Goal: Information Seeking & Learning: Learn about a topic

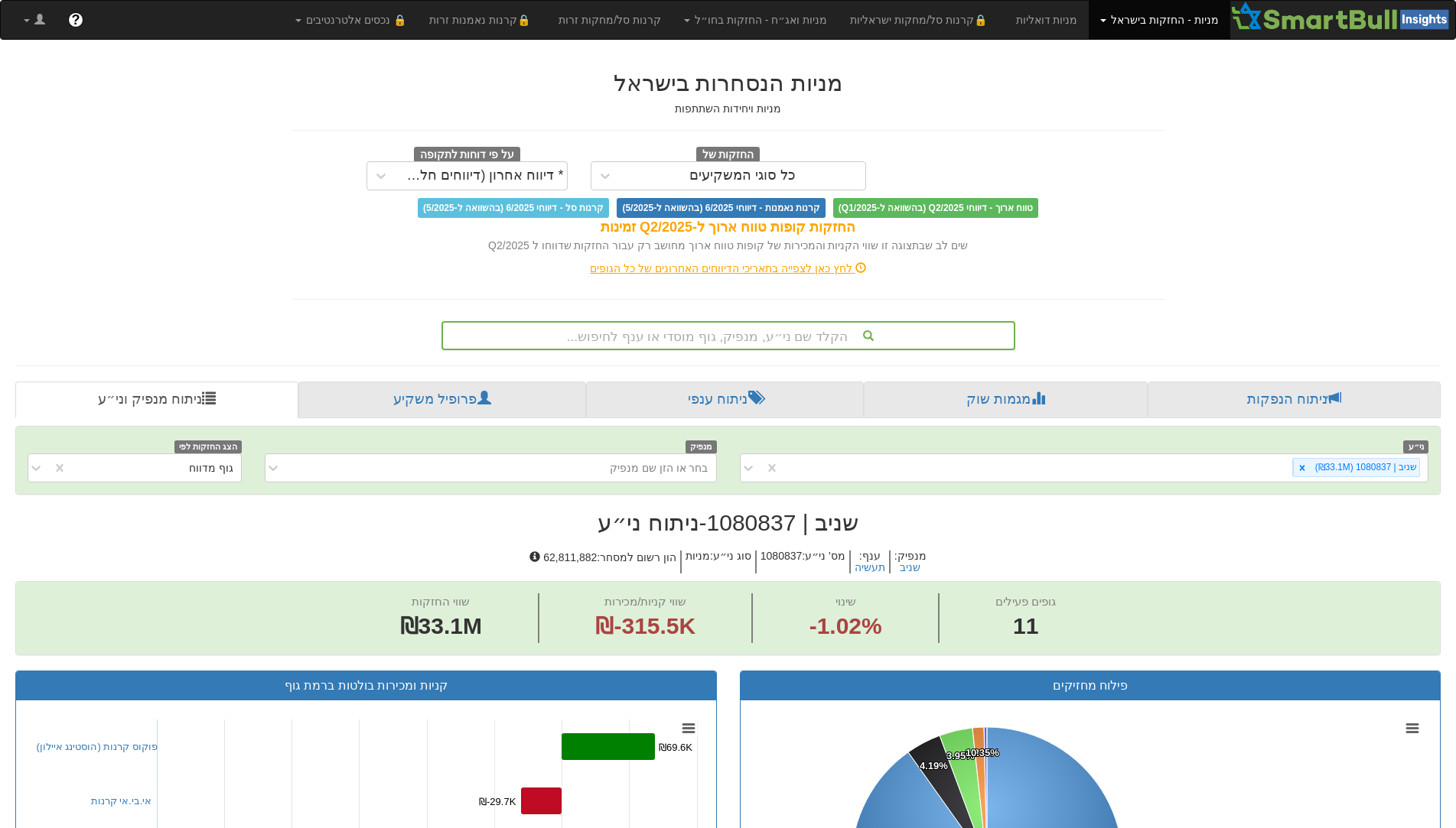
click at [774, 331] on div "הקלד שם ני״ע, מנפיק, גוף מוסדי או ענף לחיפוש..." at bounding box center [728, 335] width 570 height 26
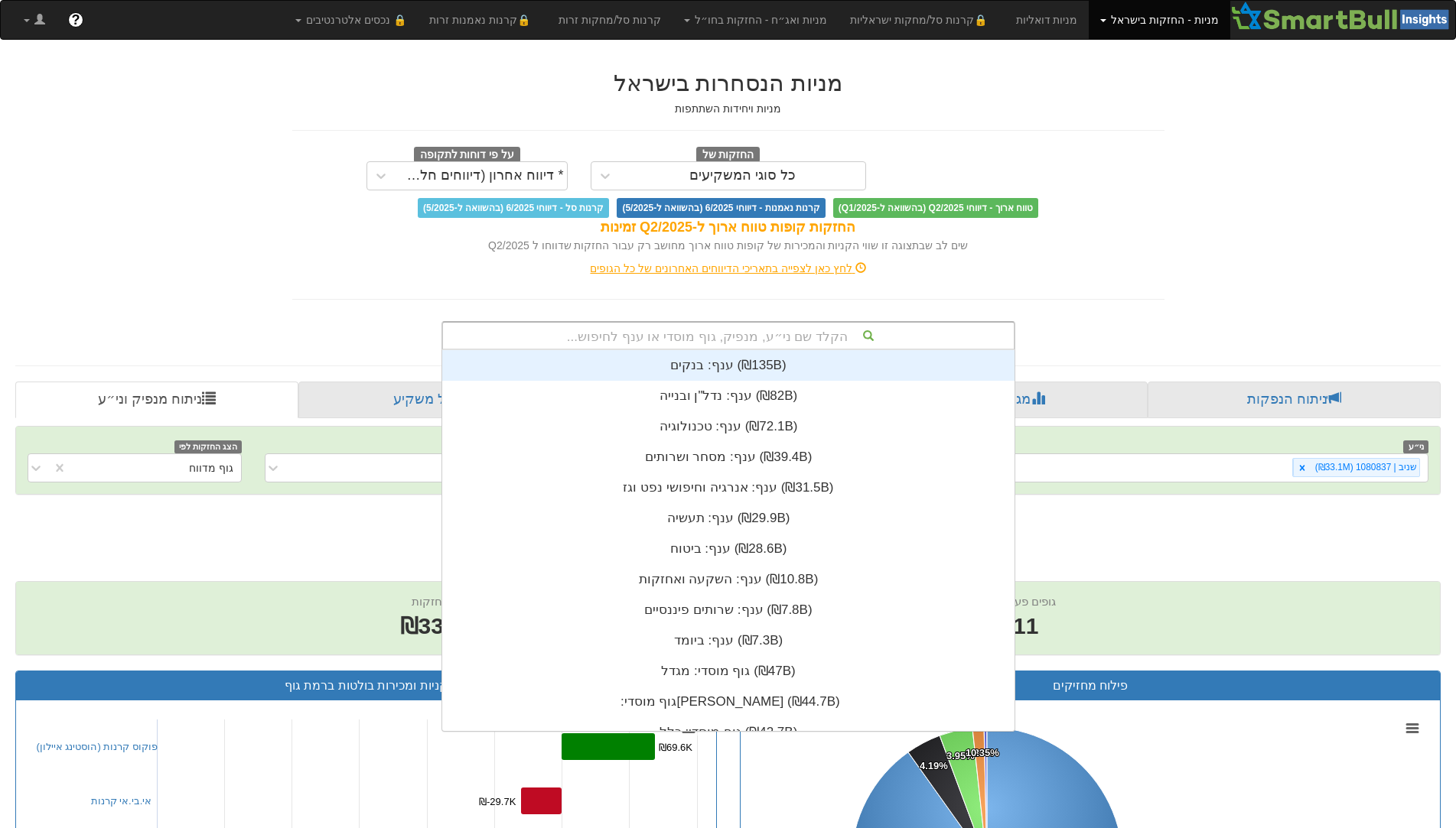
scroll to position [380, 0]
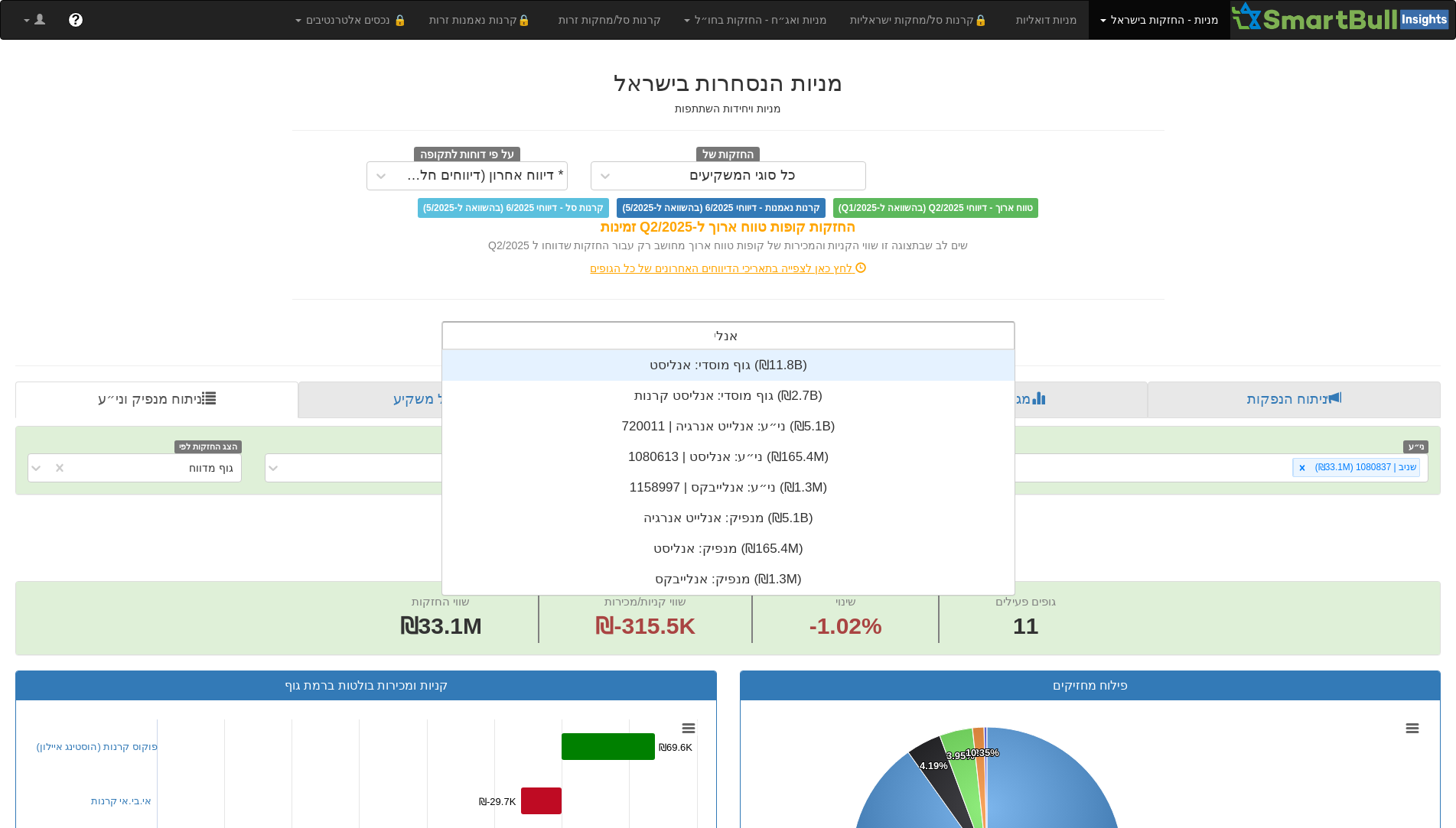
type input "אנליס"
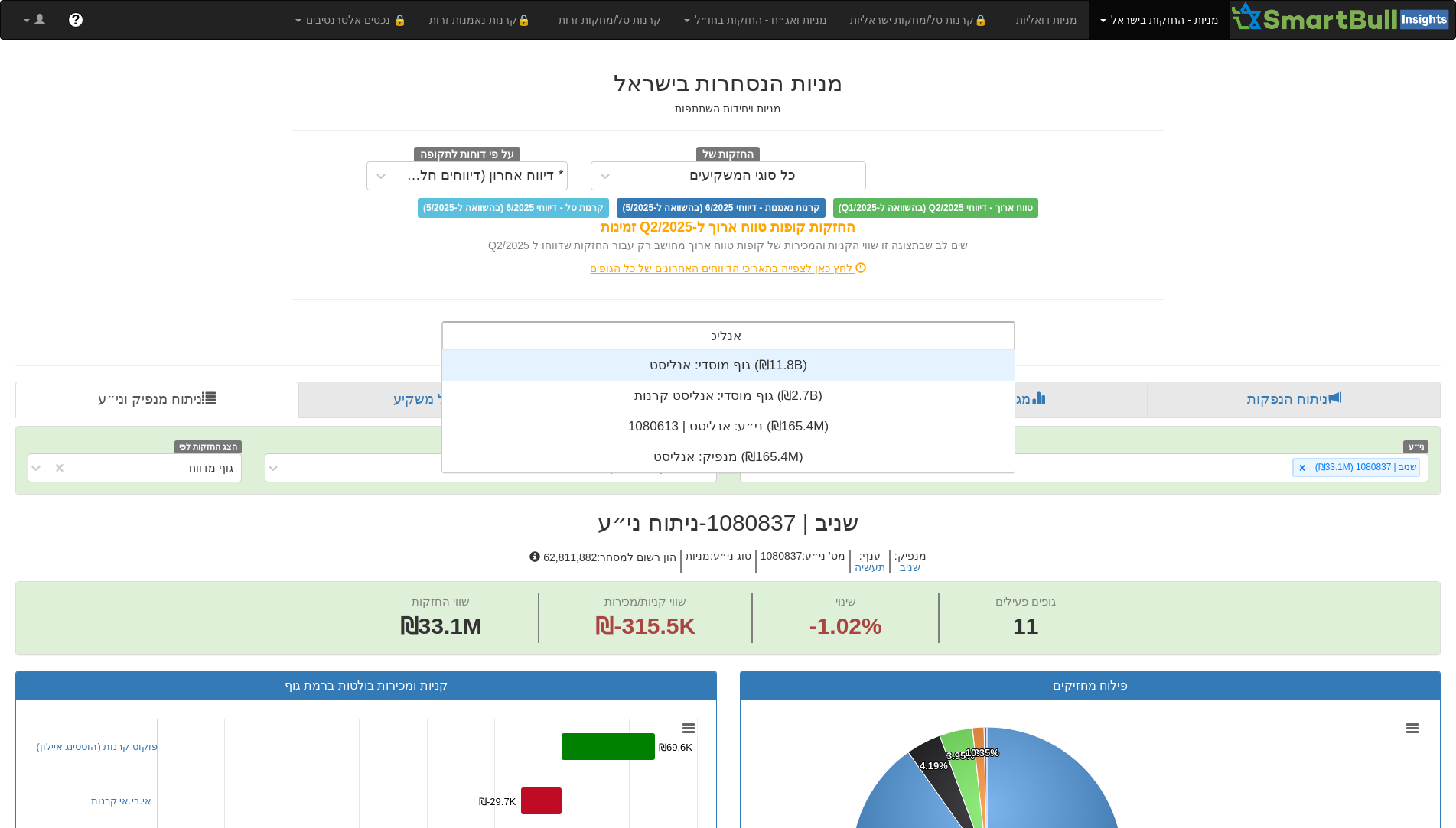
scroll to position [123, 0]
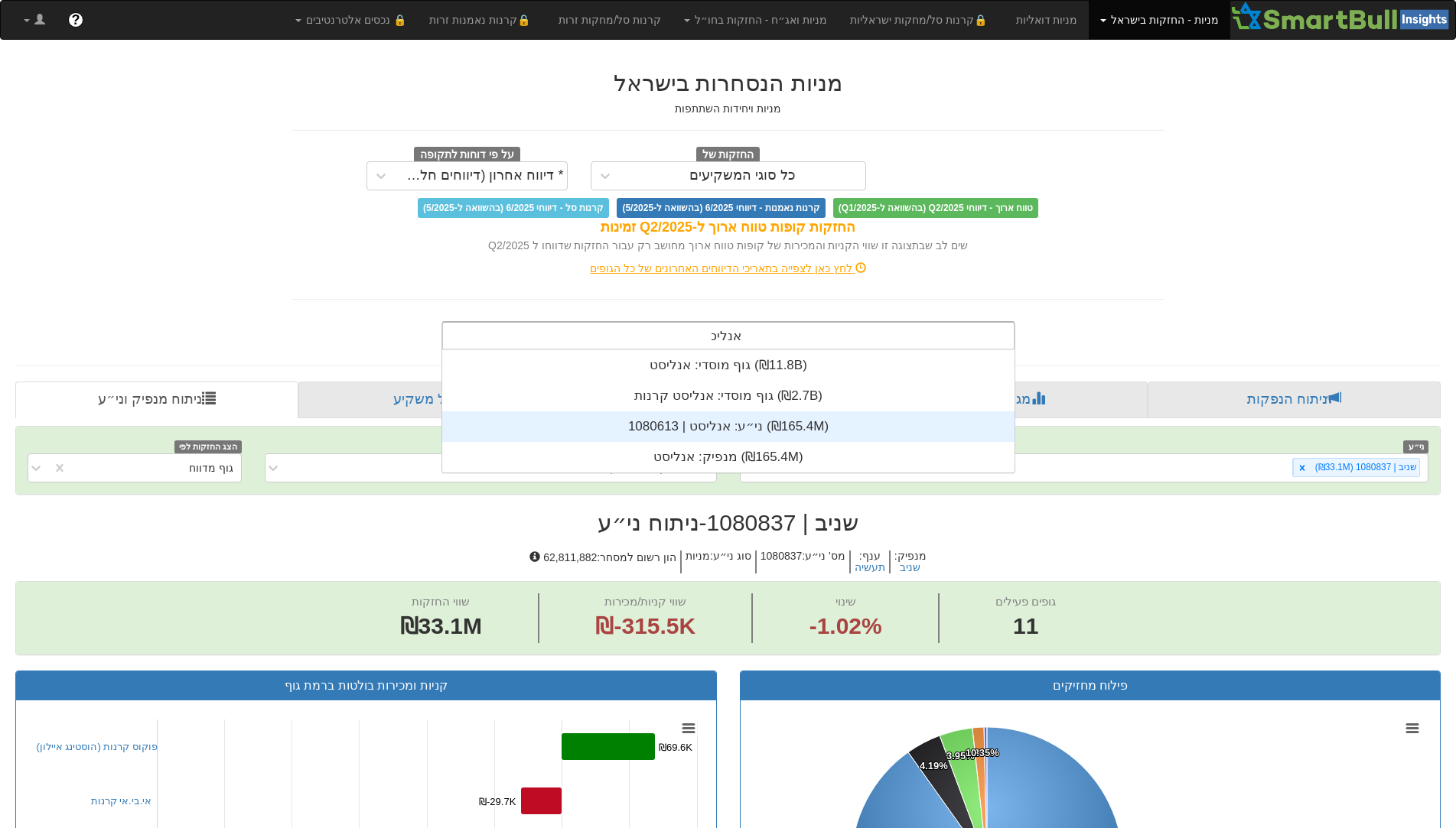
click at [744, 433] on div "ני״ע: ‏אנליסט | 1080613 ‎(₪165.4M)‎" at bounding box center [728, 427] width 572 height 31
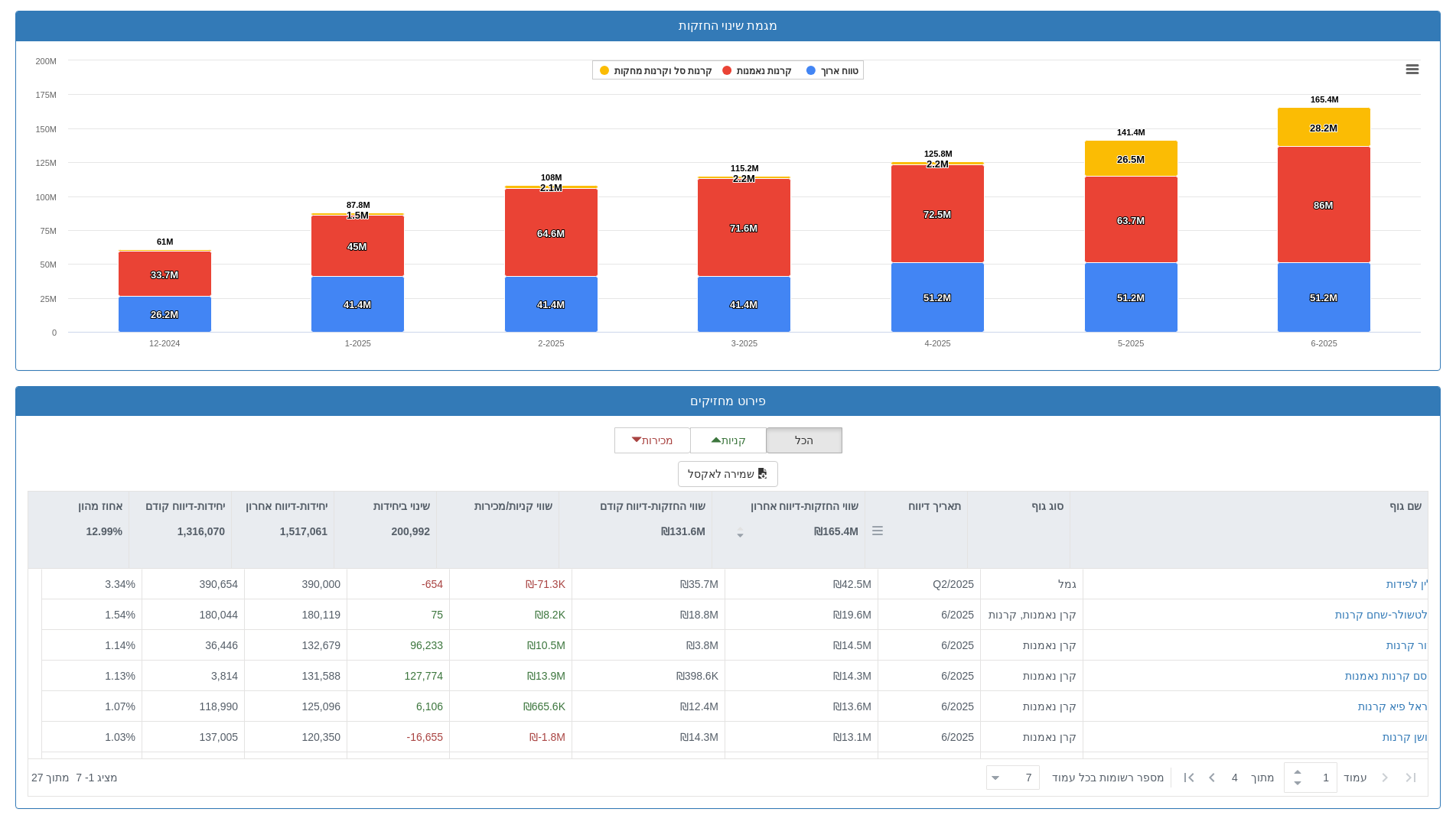
click at [937, 516] on div "תאריך דיווח" at bounding box center [916, 507] width 102 height 29
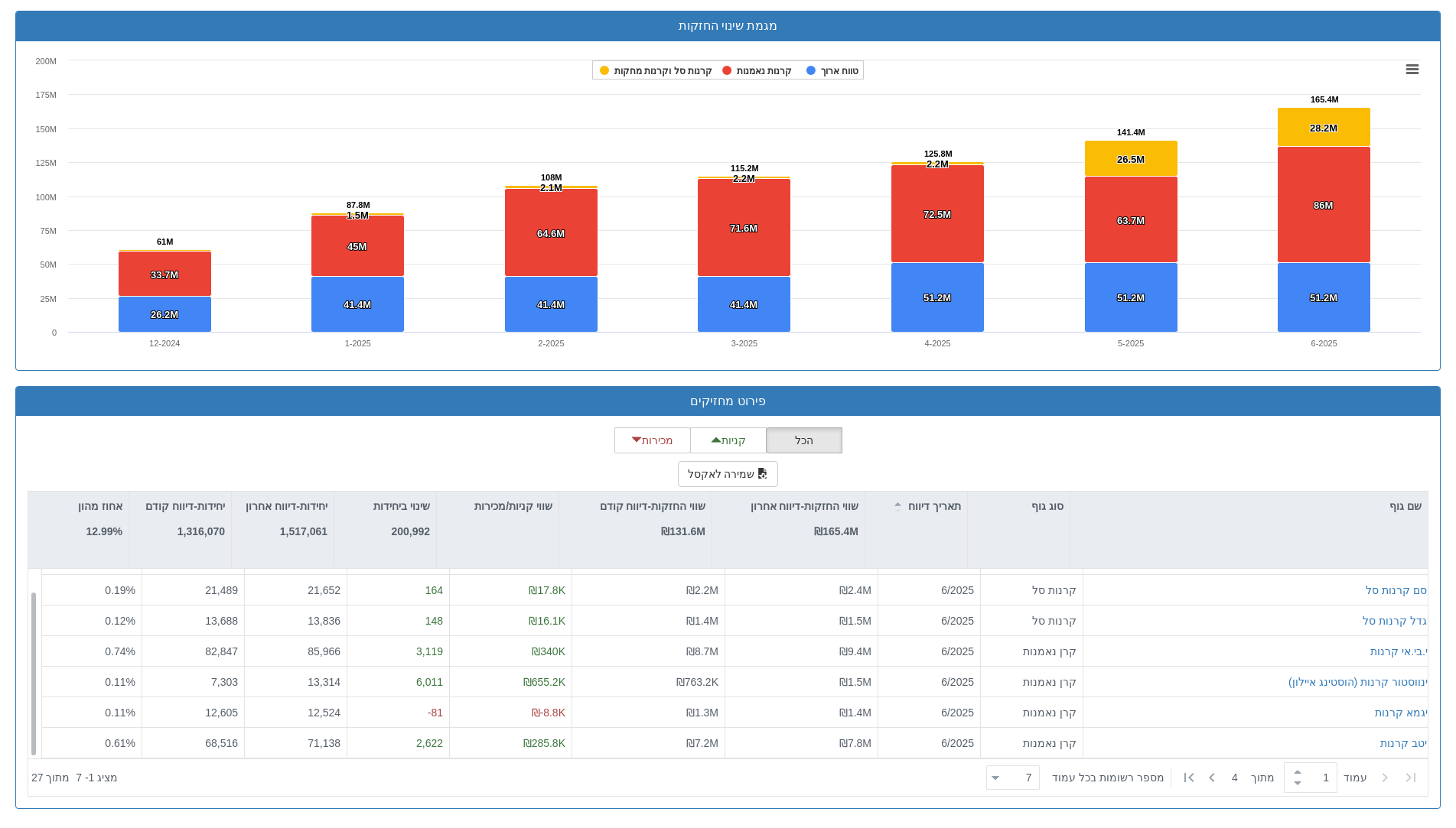
scroll to position [25, 0]
click at [1214, 778] on icon at bounding box center [1212, 777] width 18 height 18
type input "2"
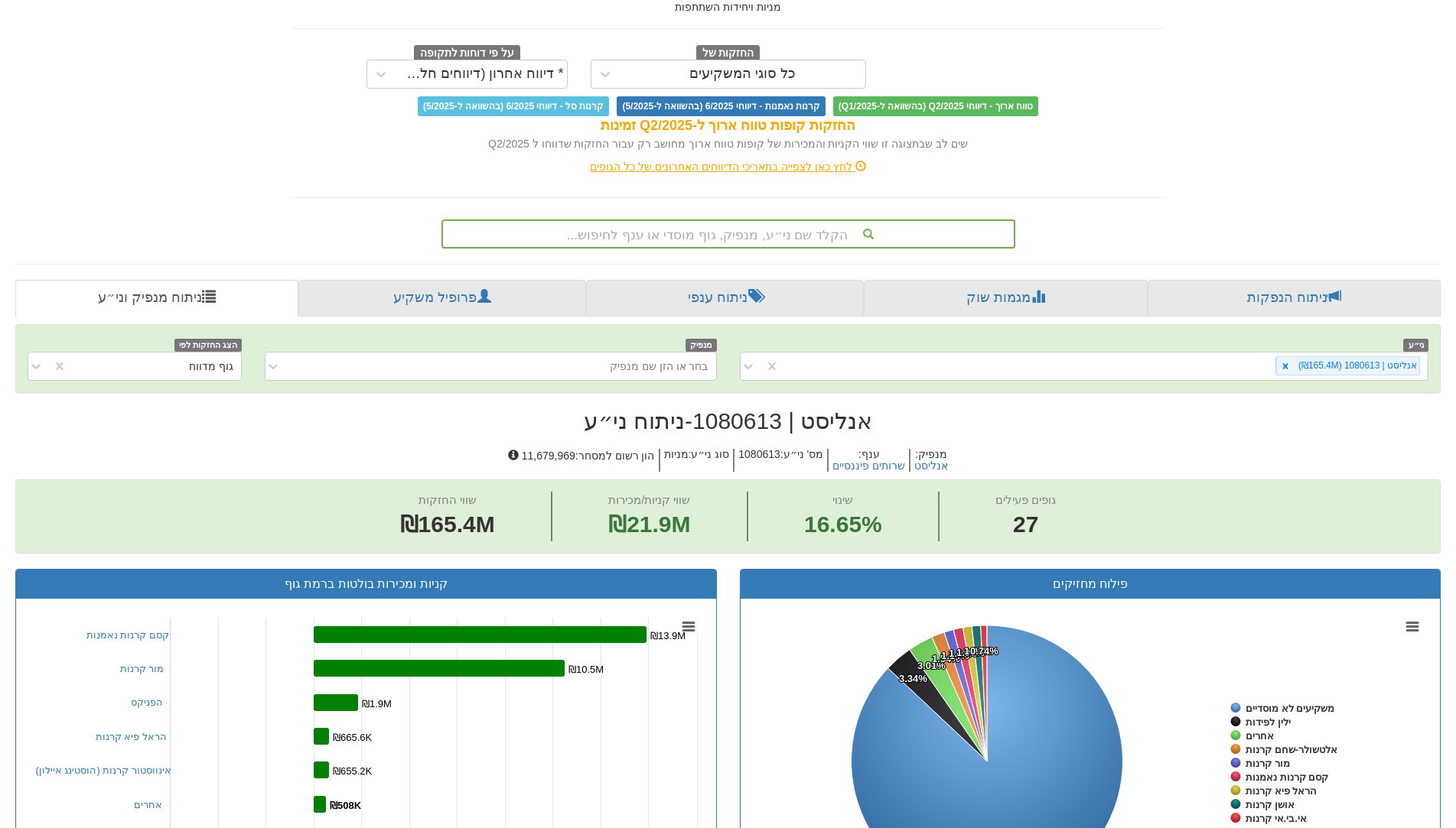
scroll to position [0, 0]
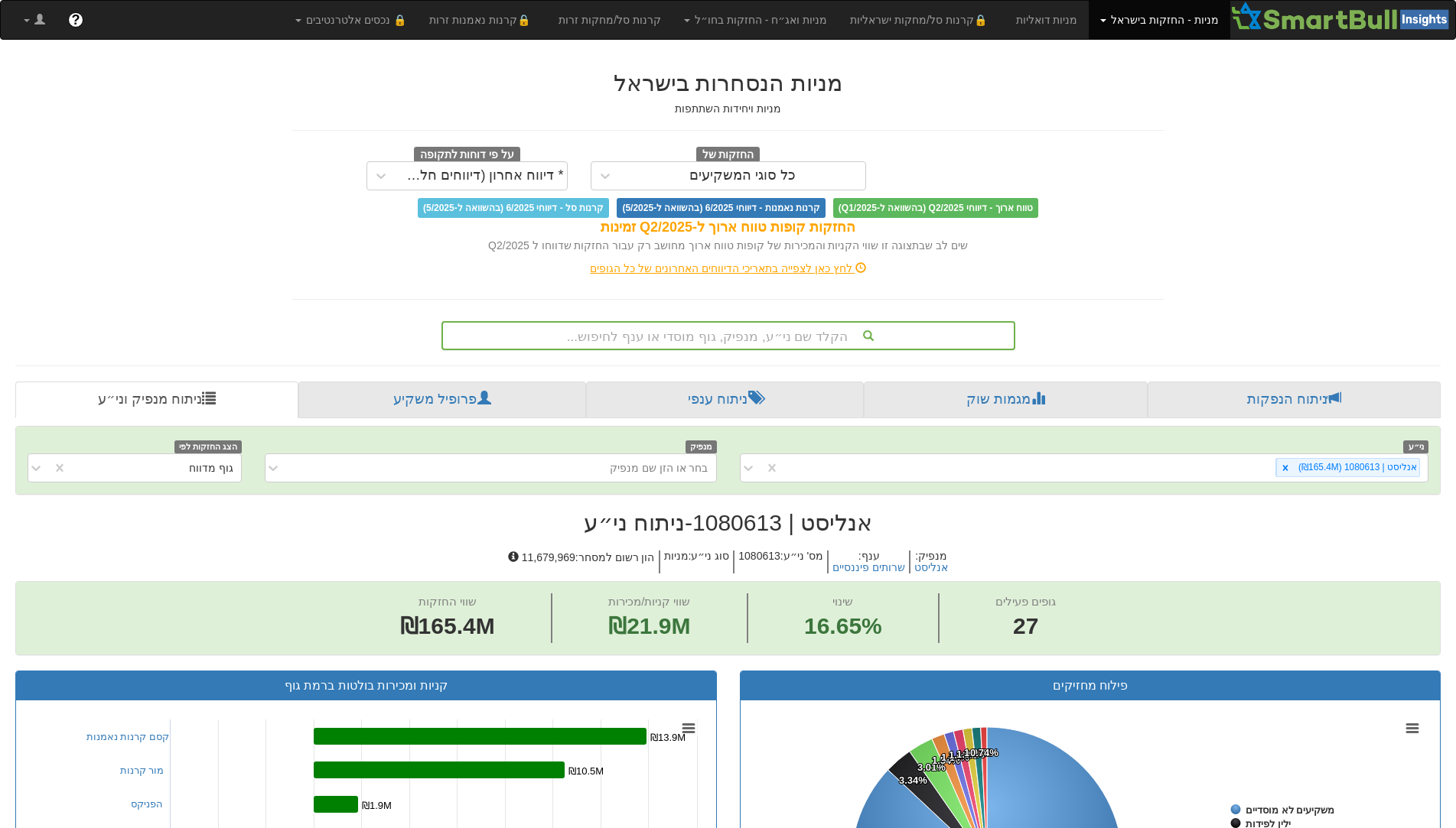
click at [783, 345] on div "הקלד שם ני״ע, מנפיק, גוף מוסדי או ענף לחיפוש..." at bounding box center [728, 335] width 570 height 26
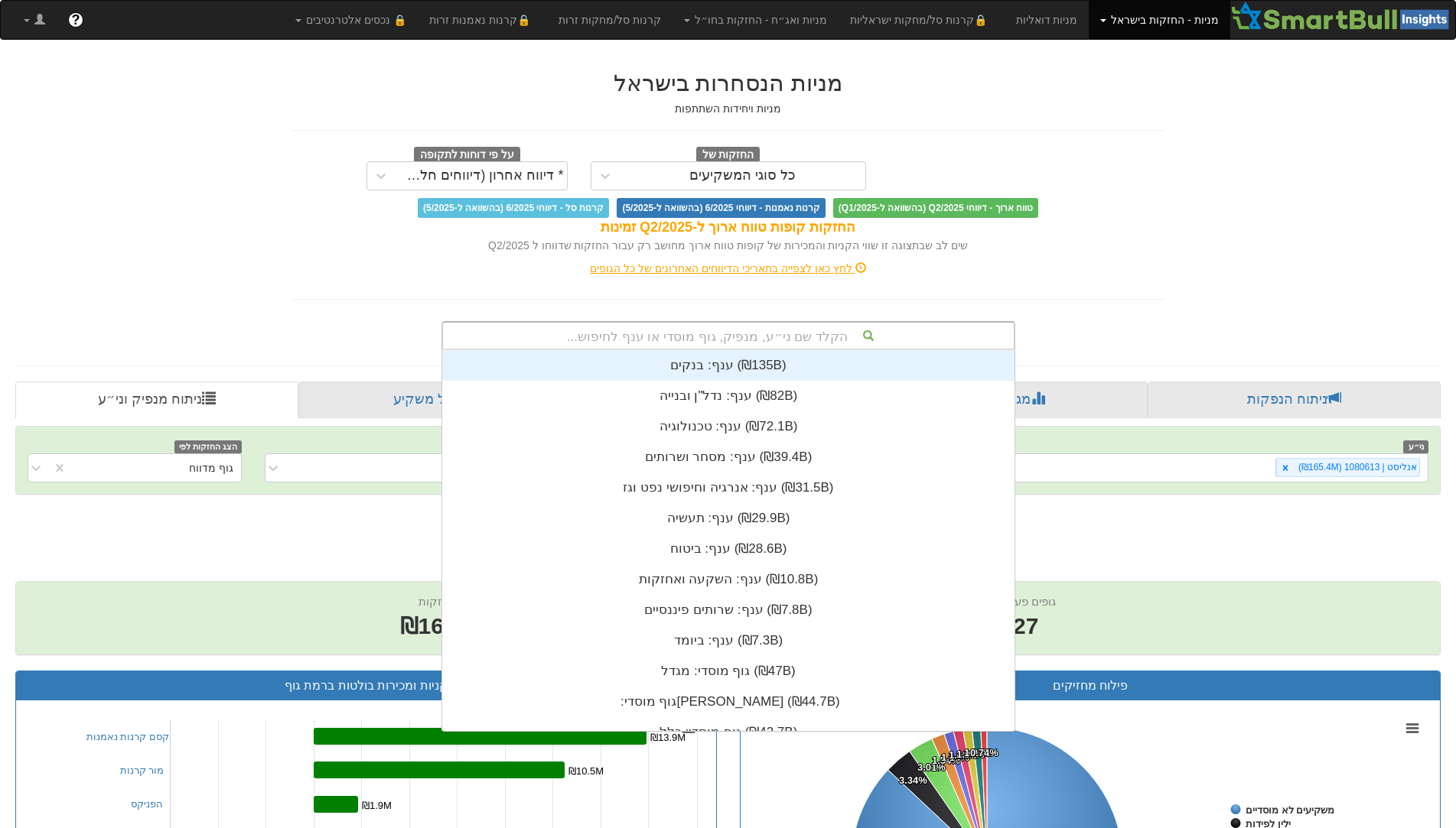
scroll to position [380, 0]
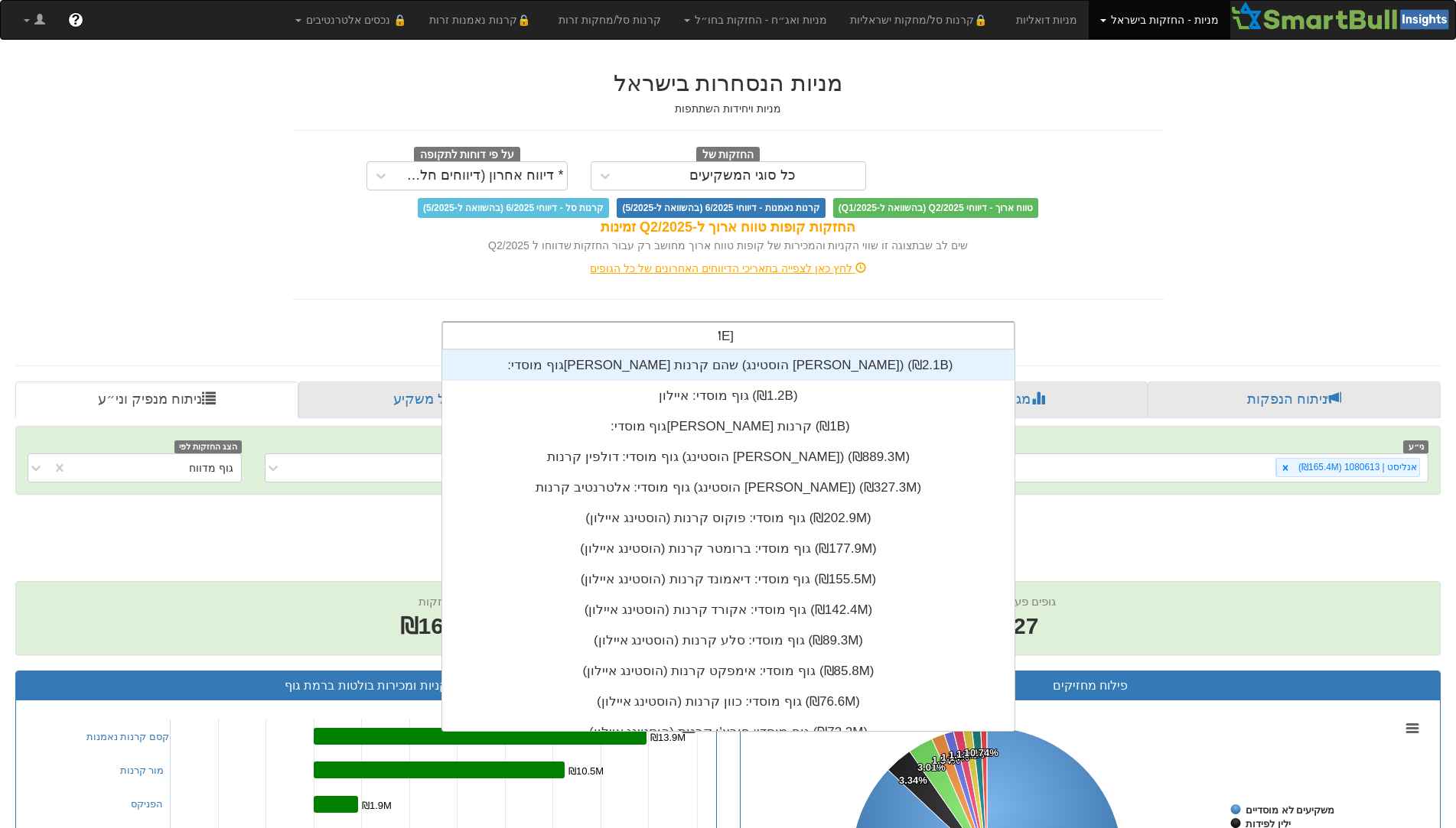
type input "איילון"
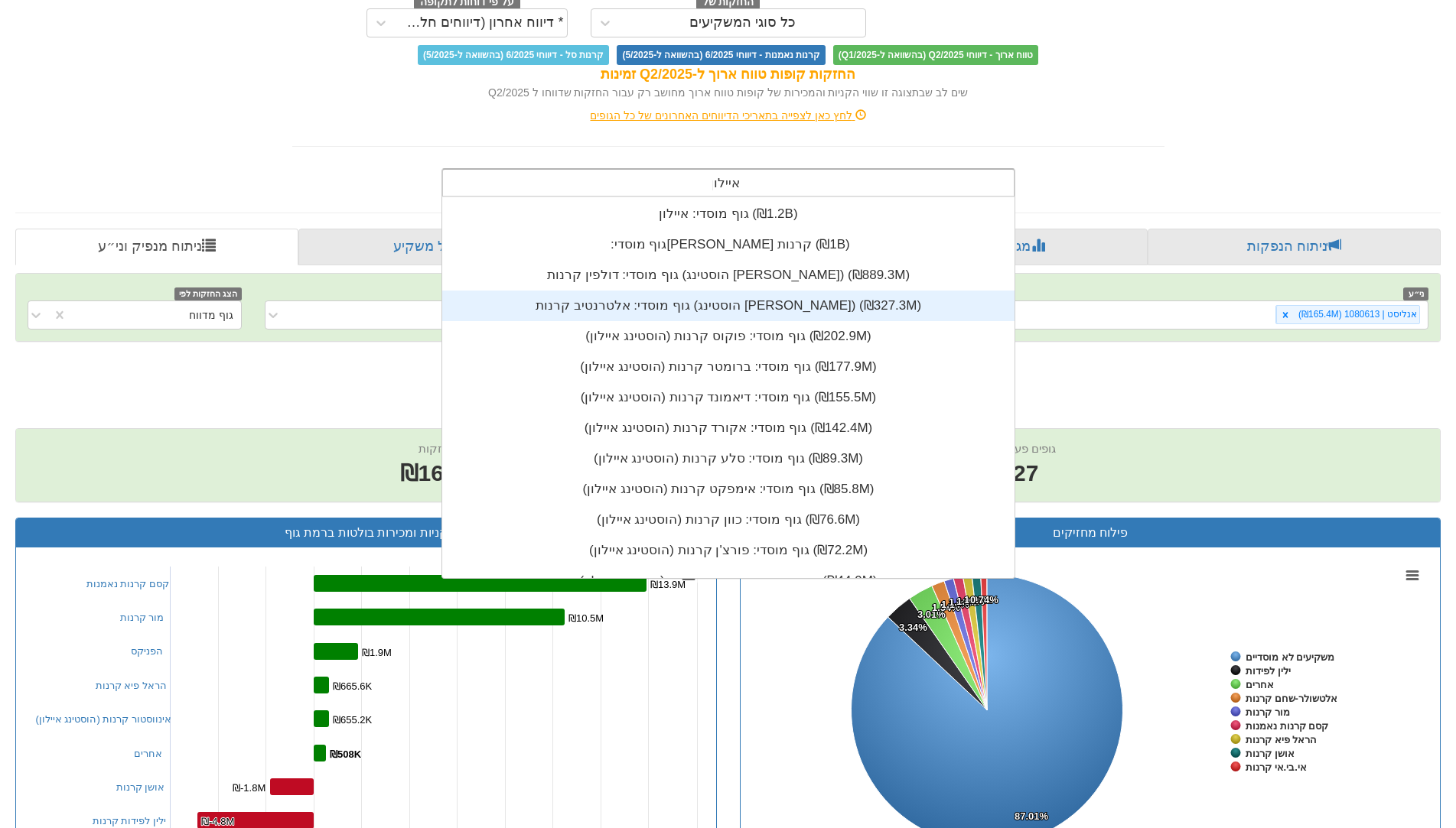
scroll to position [0, 0]
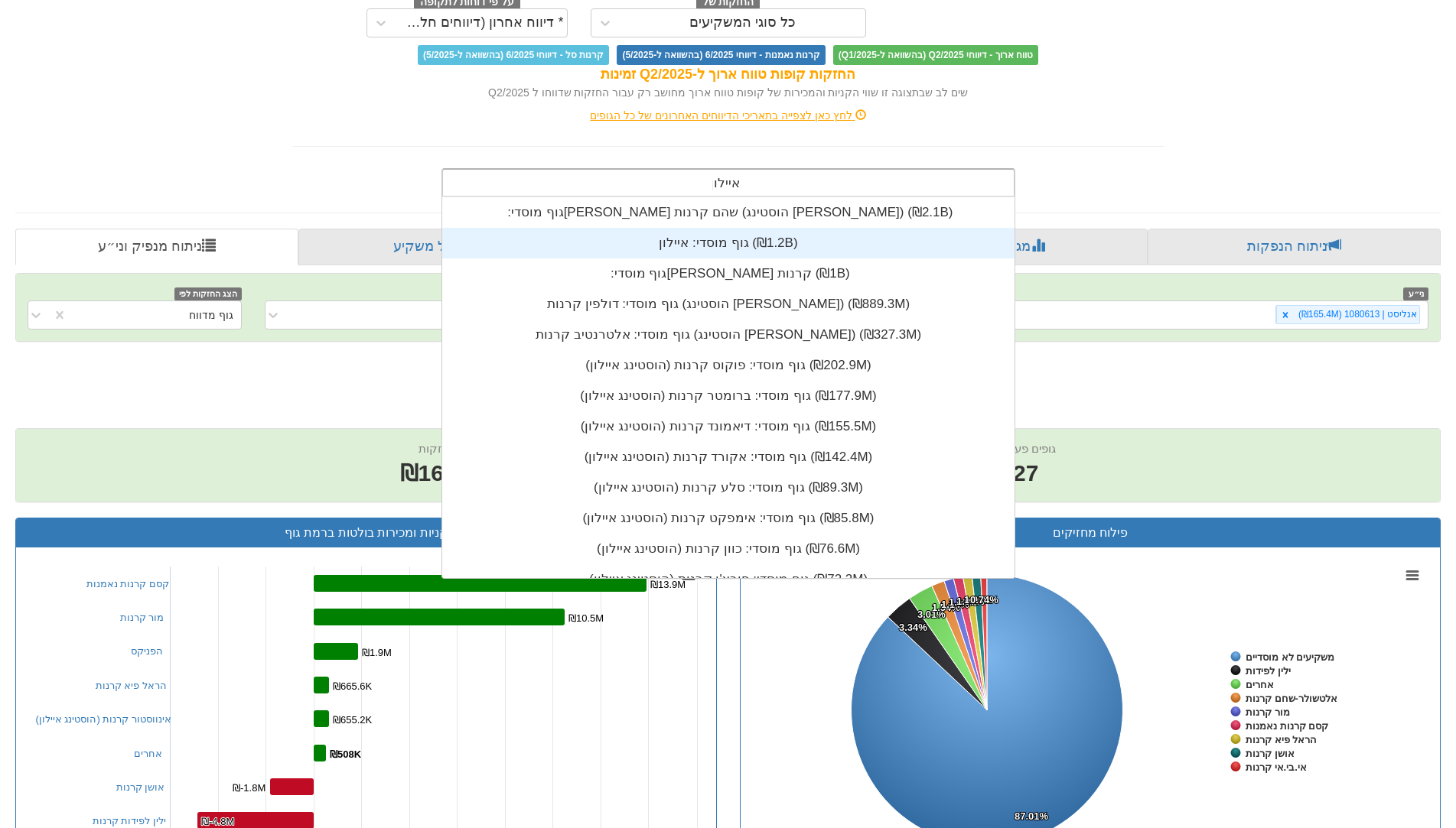
click at [750, 244] on div "גוף מוסדי: ‏איילון ‎(₪1.2B)‎" at bounding box center [728, 243] width 572 height 31
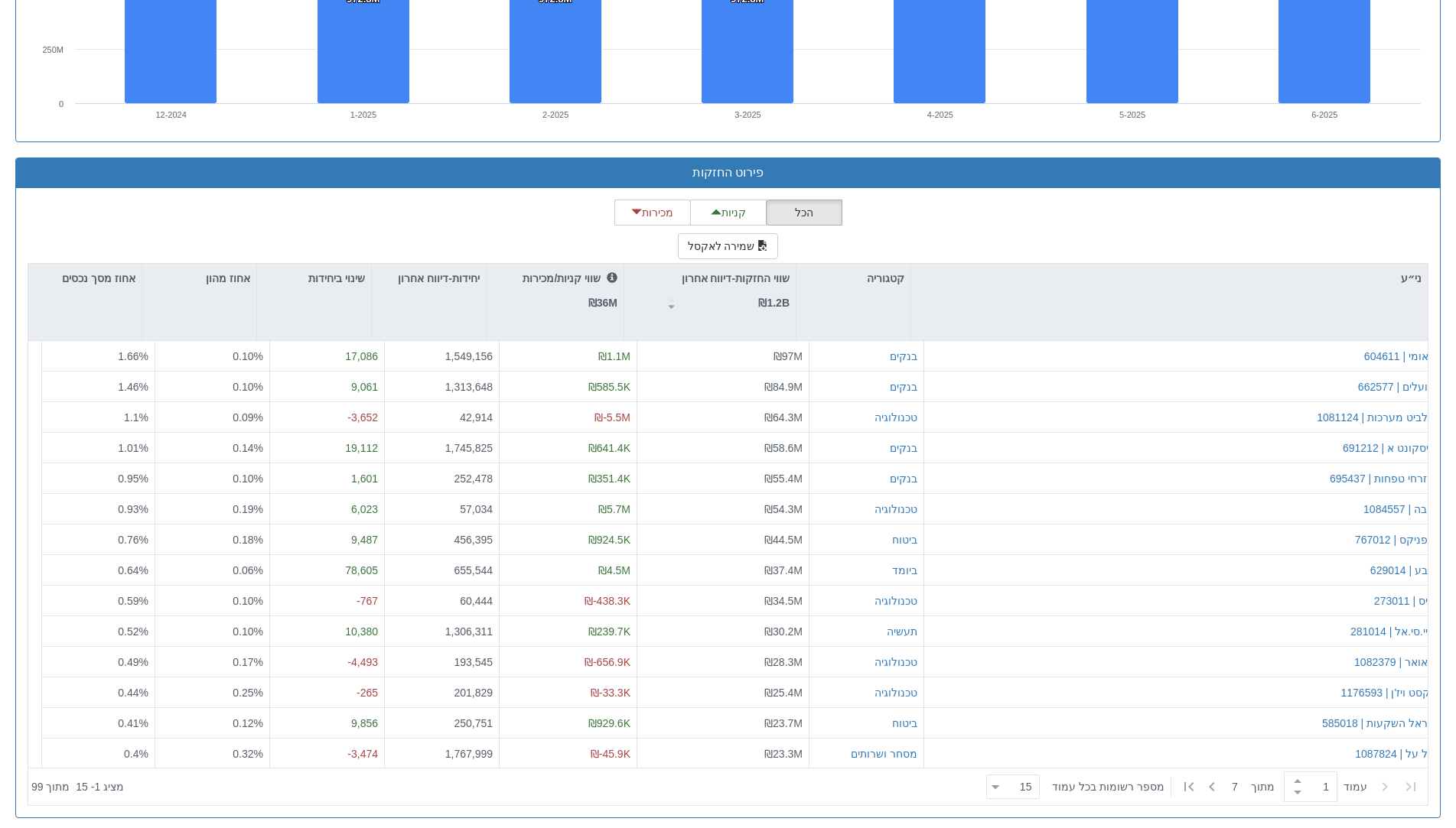
scroll to position [380, 0]
click at [1210, 788] on icon at bounding box center [1212, 786] width 18 height 18
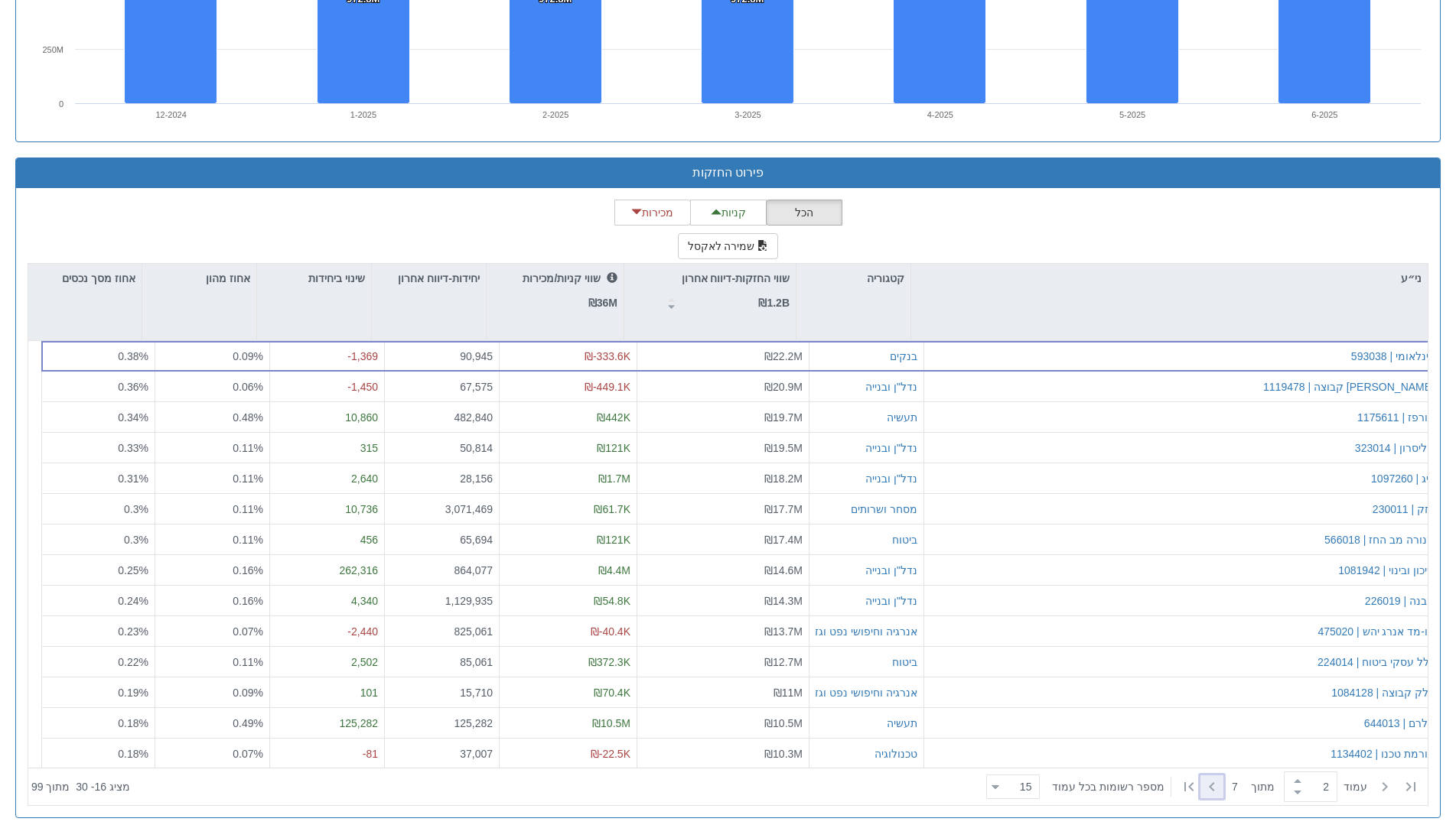
click at [1219, 787] on div at bounding box center [1211, 786] width 23 height 23
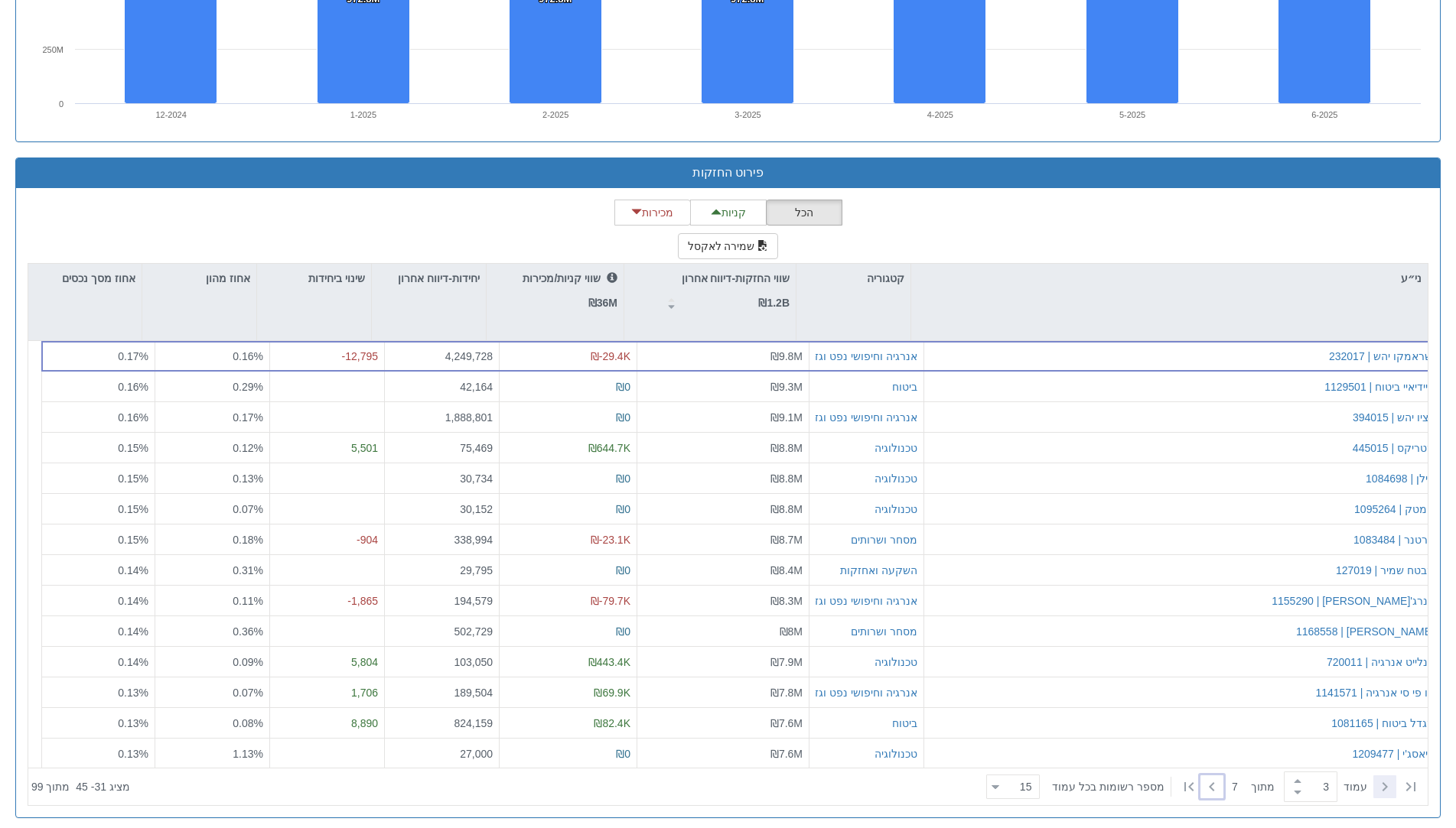
click at [1379, 794] on icon at bounding box center [1384, 786] width 18 height 18
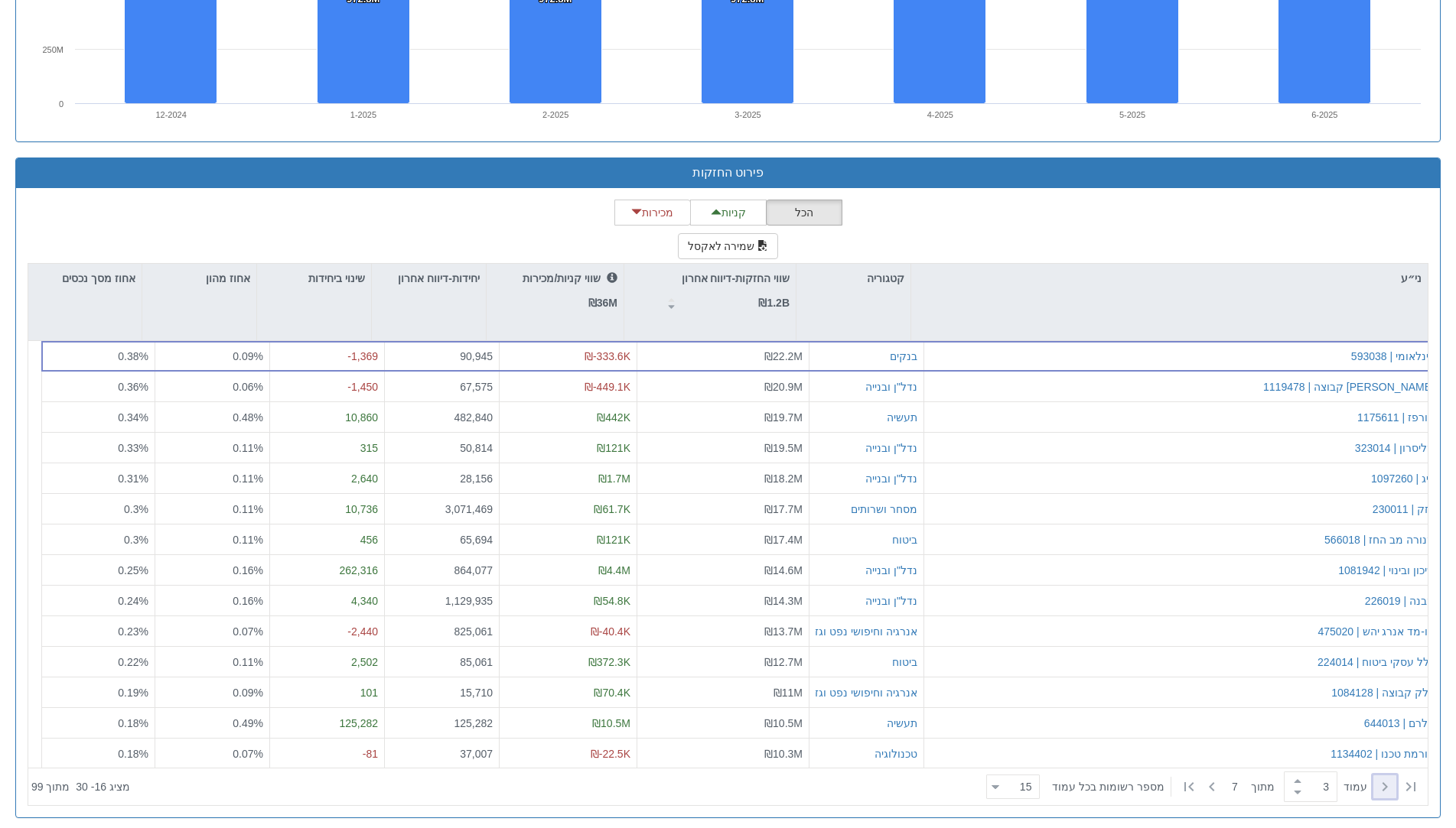
type input "2"
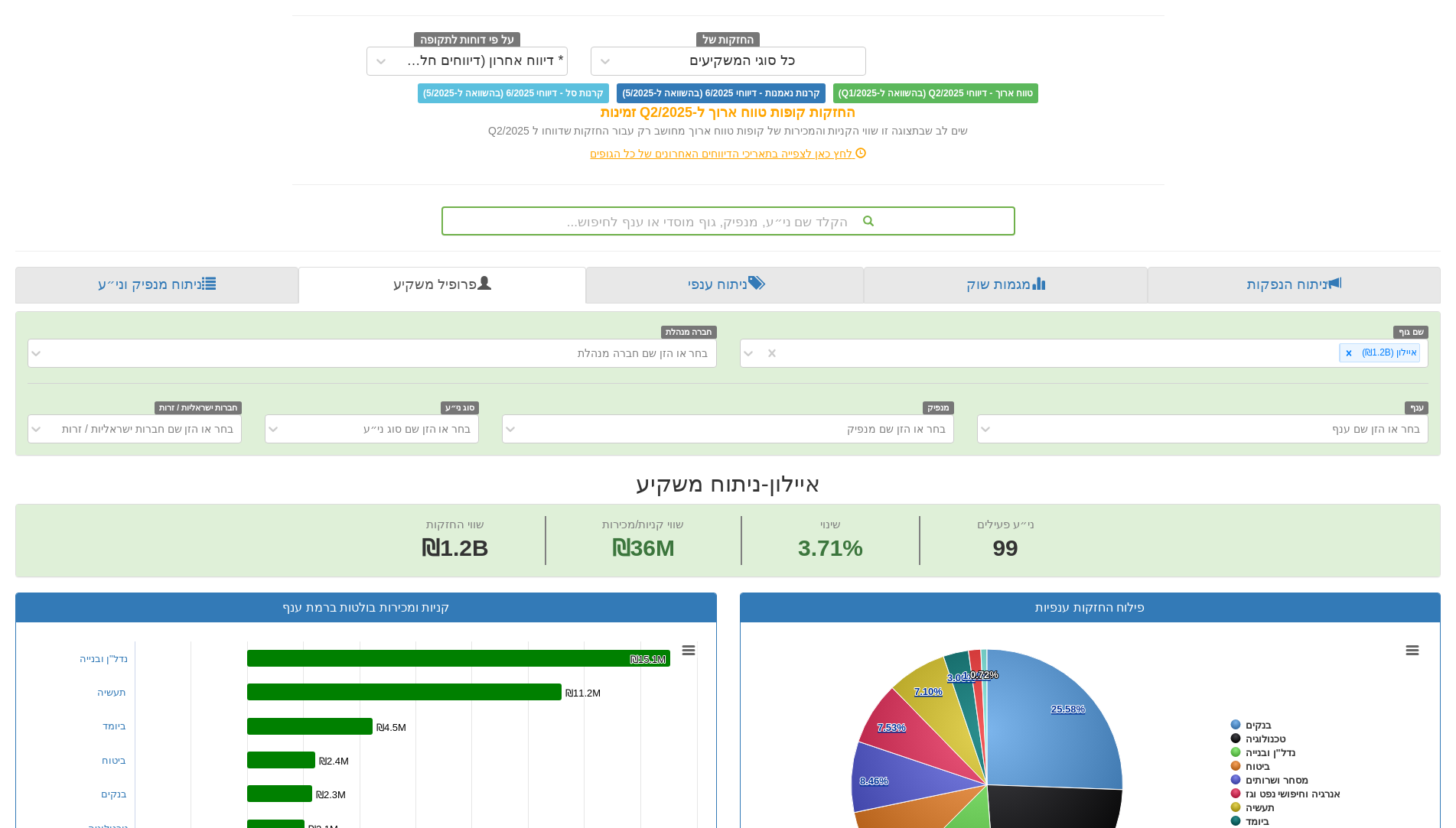
scroll to position [0, 0]
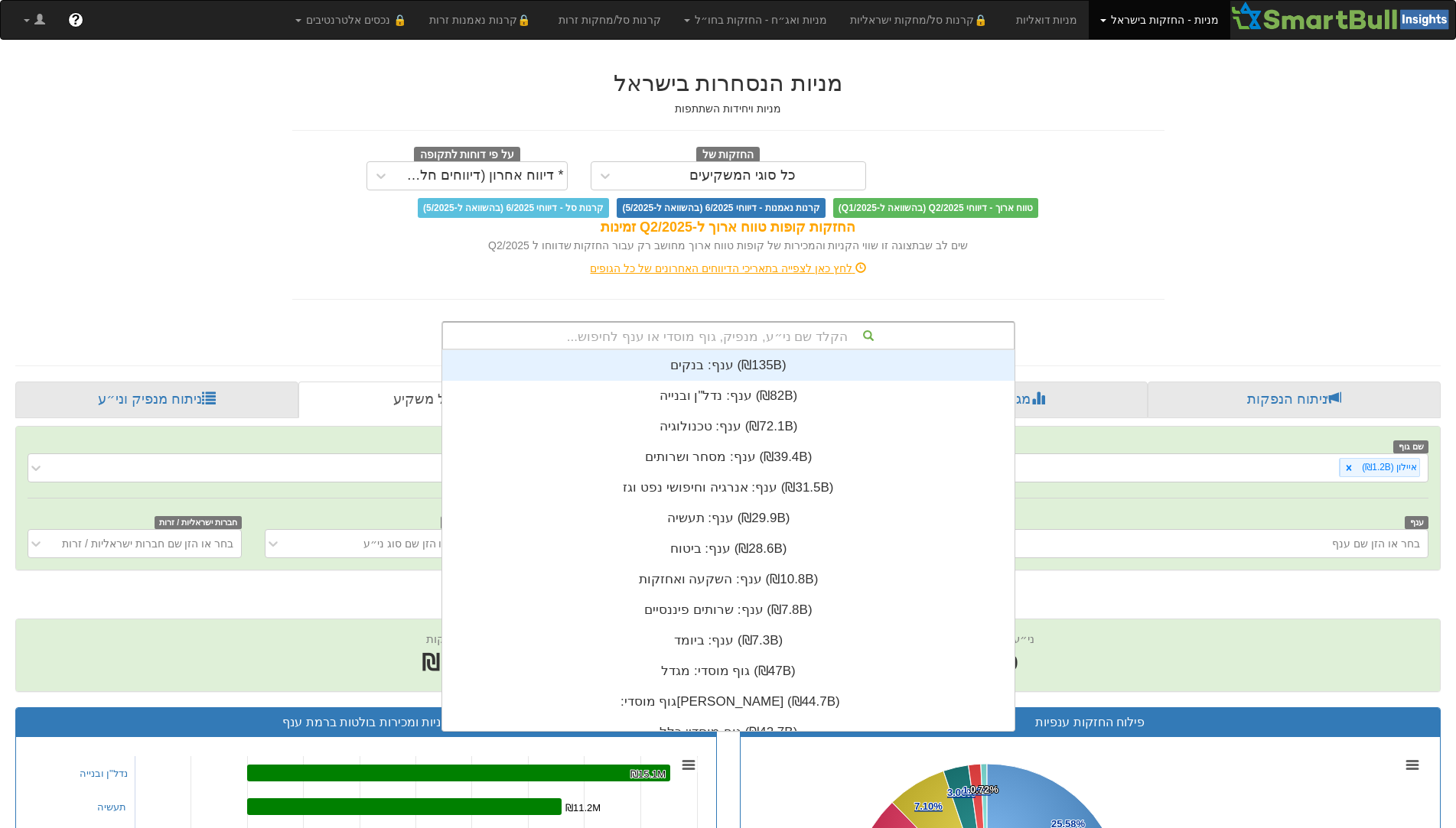
click at [778, 340] on div "הקלד שם ני״ע, מנפיק, גוף מוסדי או ענף לחיפוש..." at bounding box center [728, 335] width 570 height 26
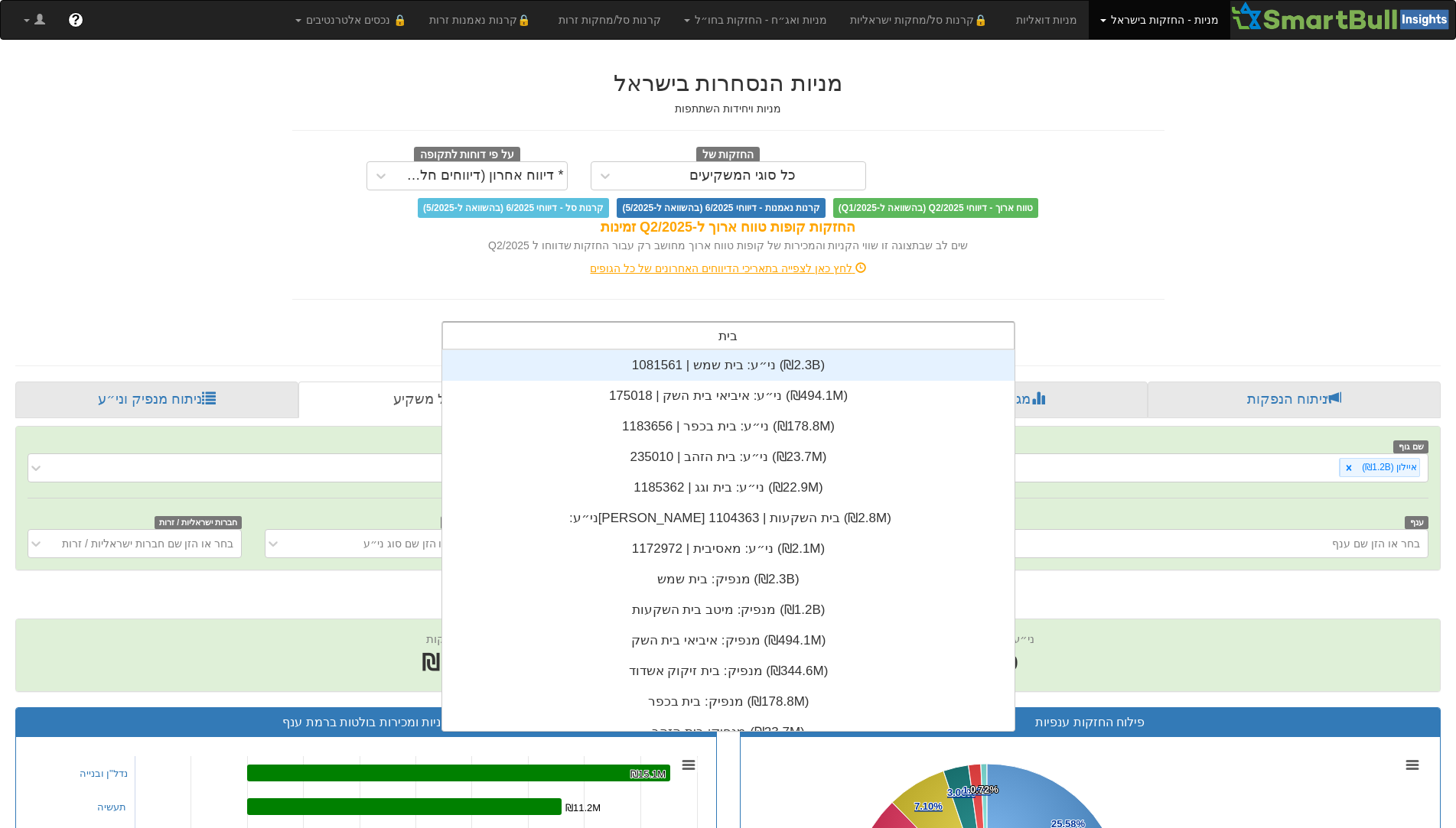
scroll to position [61, 0]
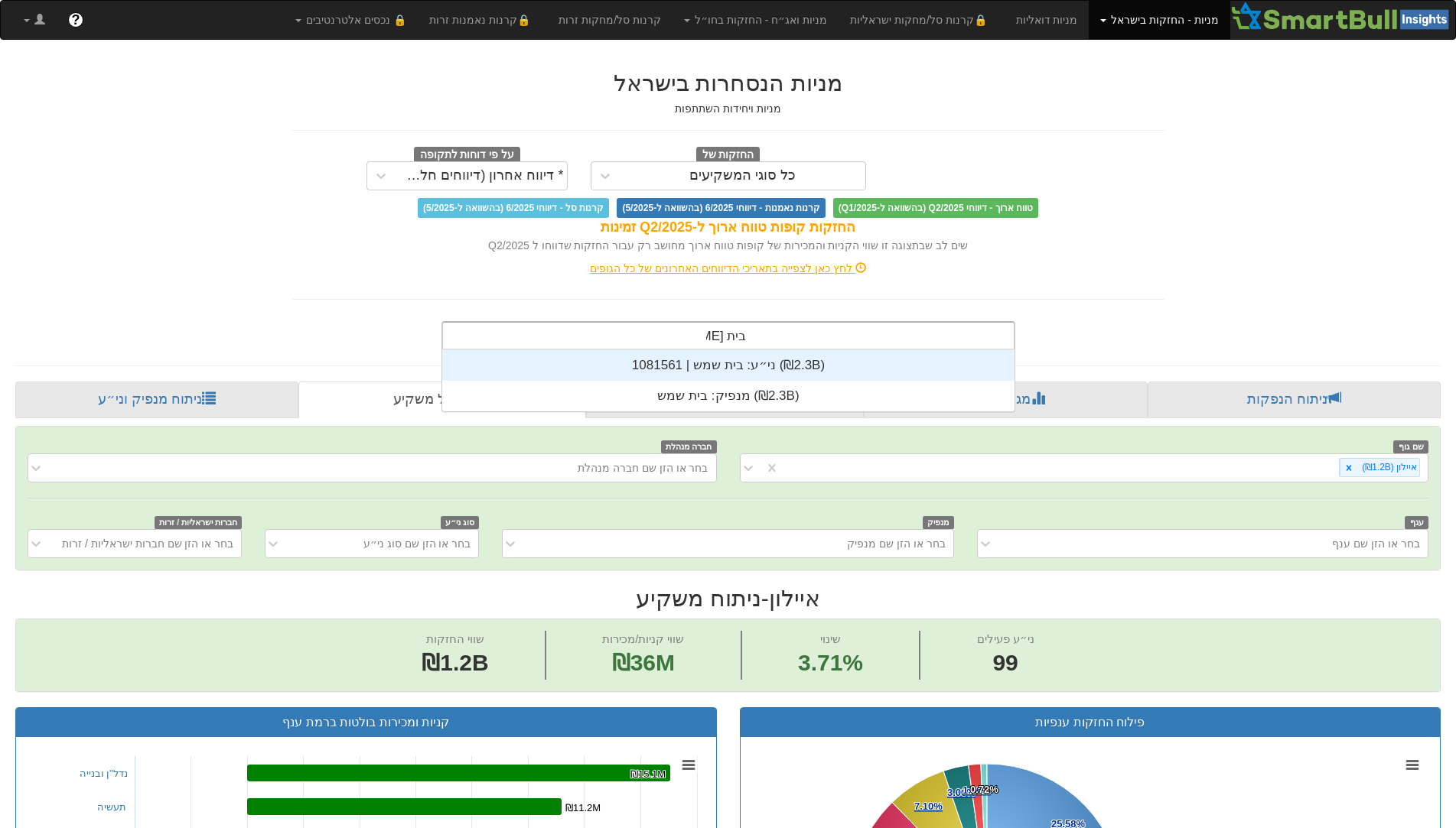
type input "בית שמש"
click at [764, 362] on div "ני״ע: ‏בית שמש | 1081561 ‎(₪2.3B)‎" at bounding box center [728, 366] width 572 height 31
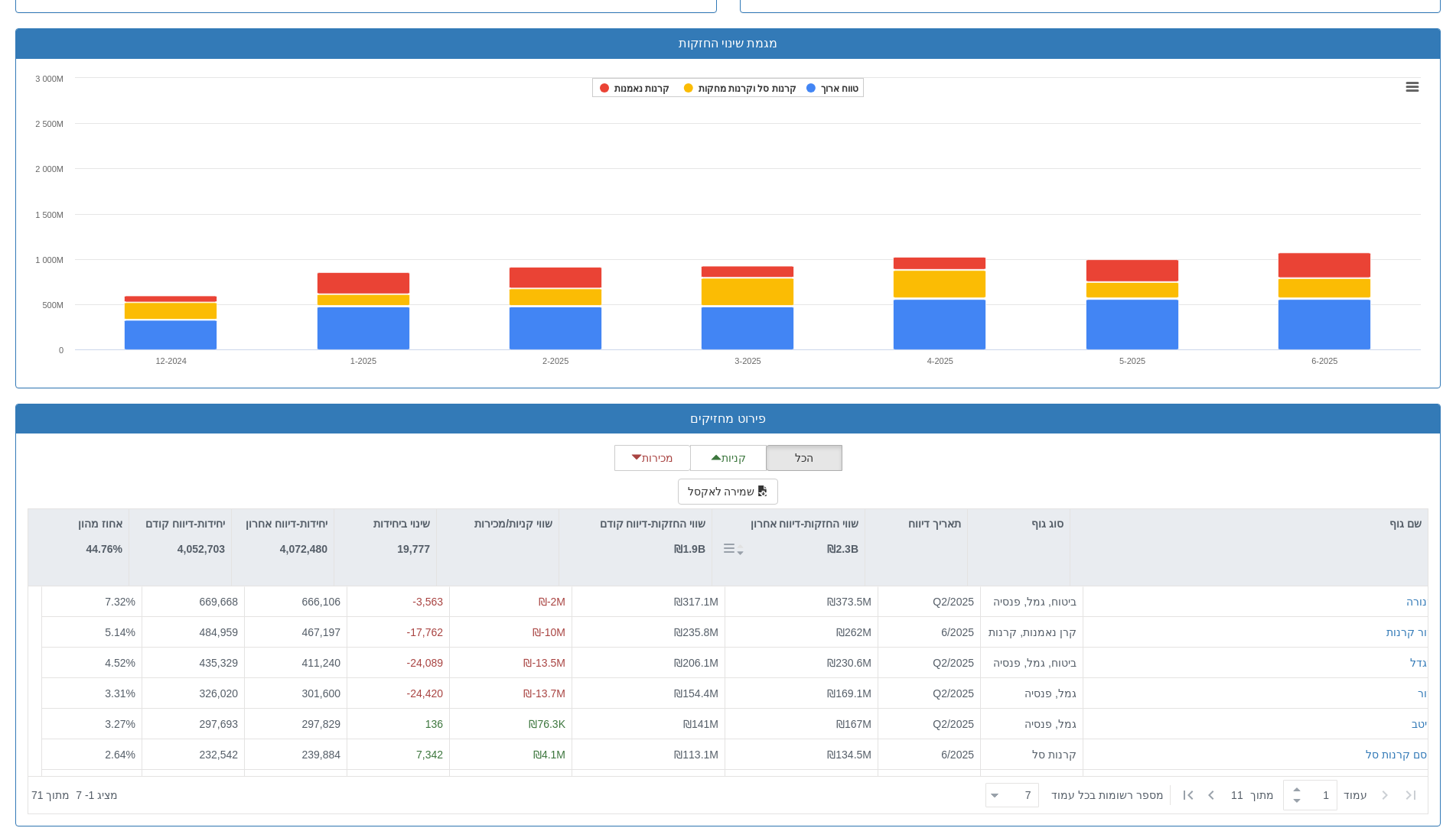
scroll to position [1034, 0]
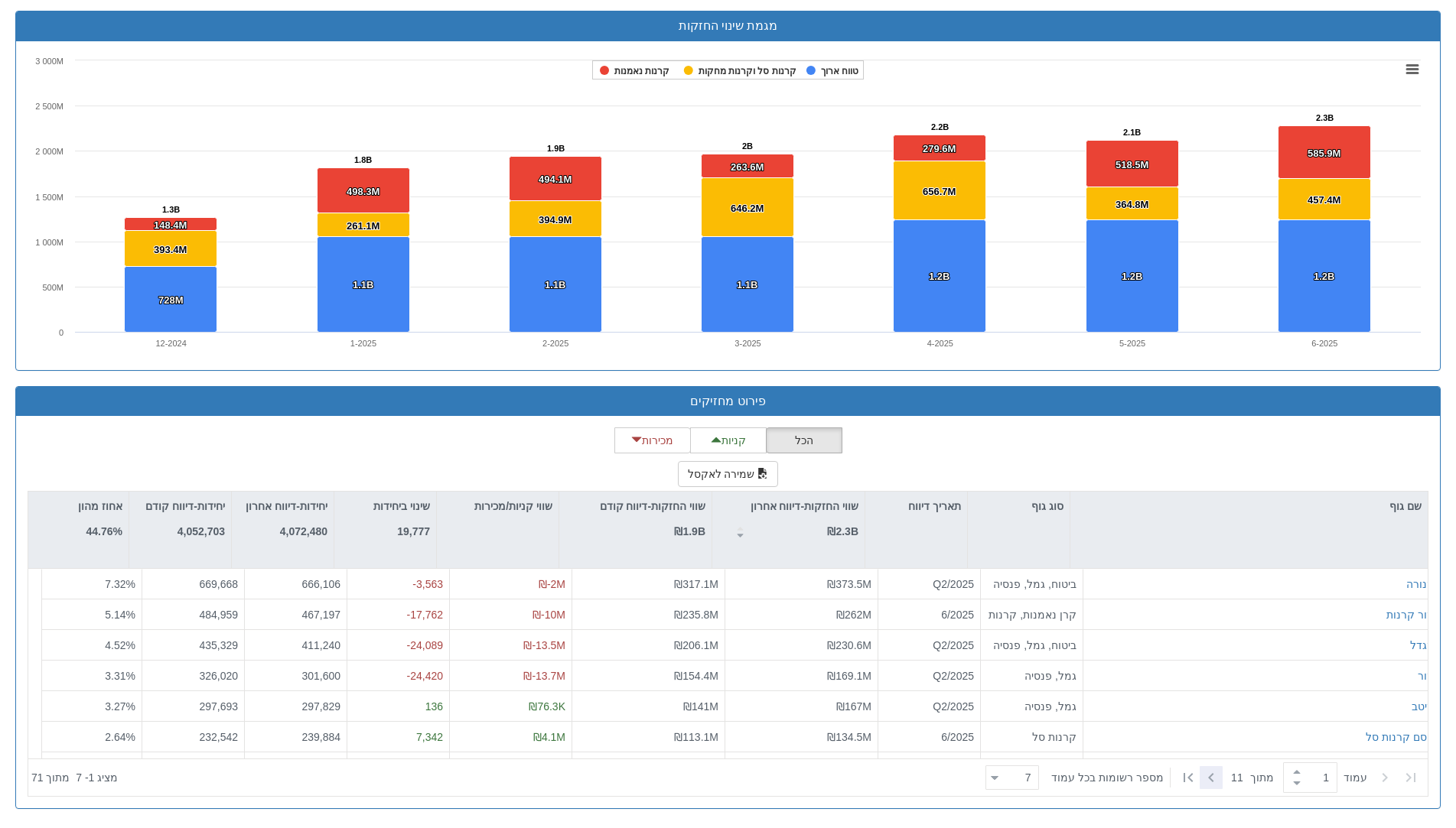
click at [1208, 783] on icon at bounding box center [1211, 777] width 18 height 18
type input "2"
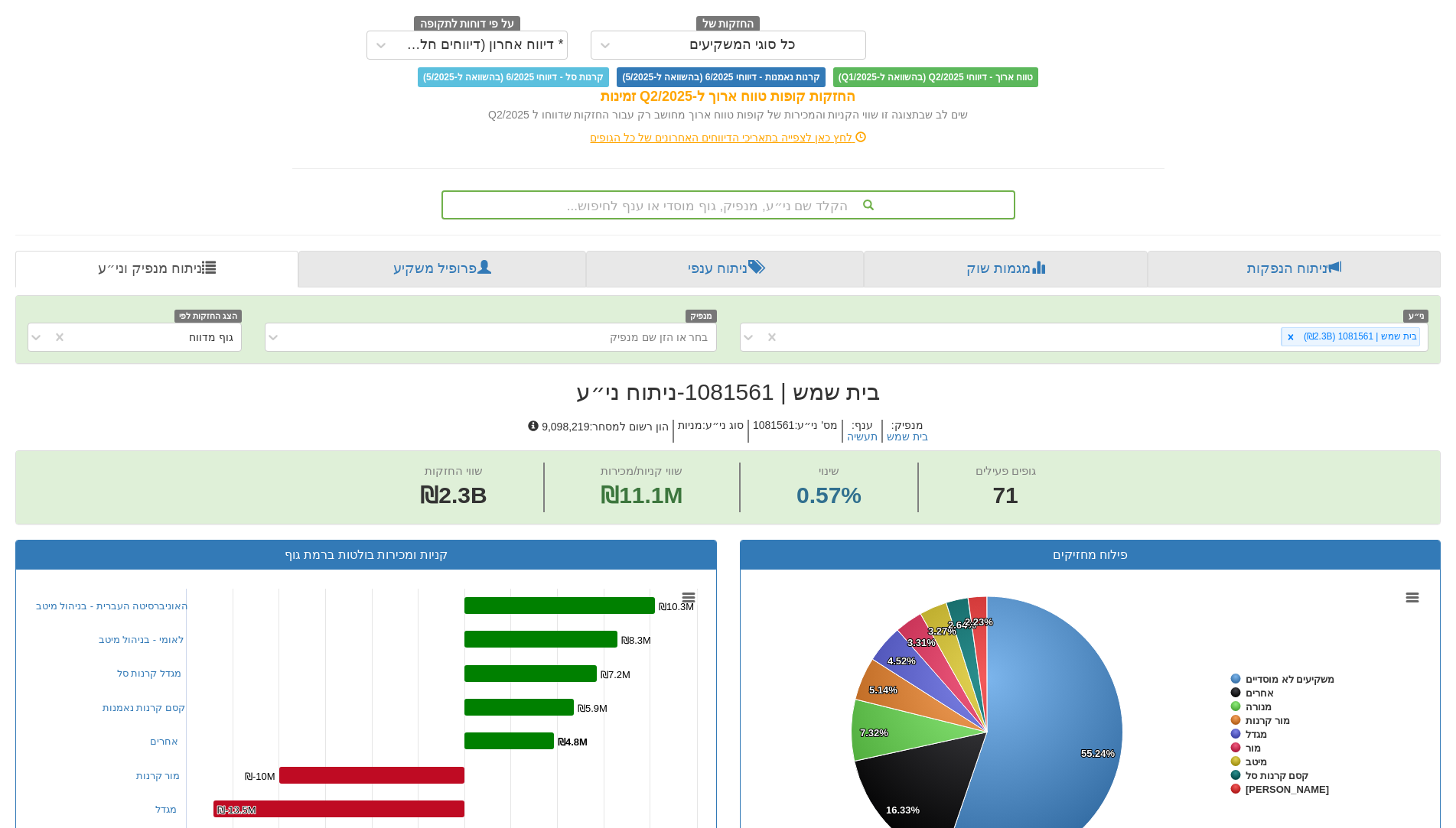
scroll to position [0, 0]
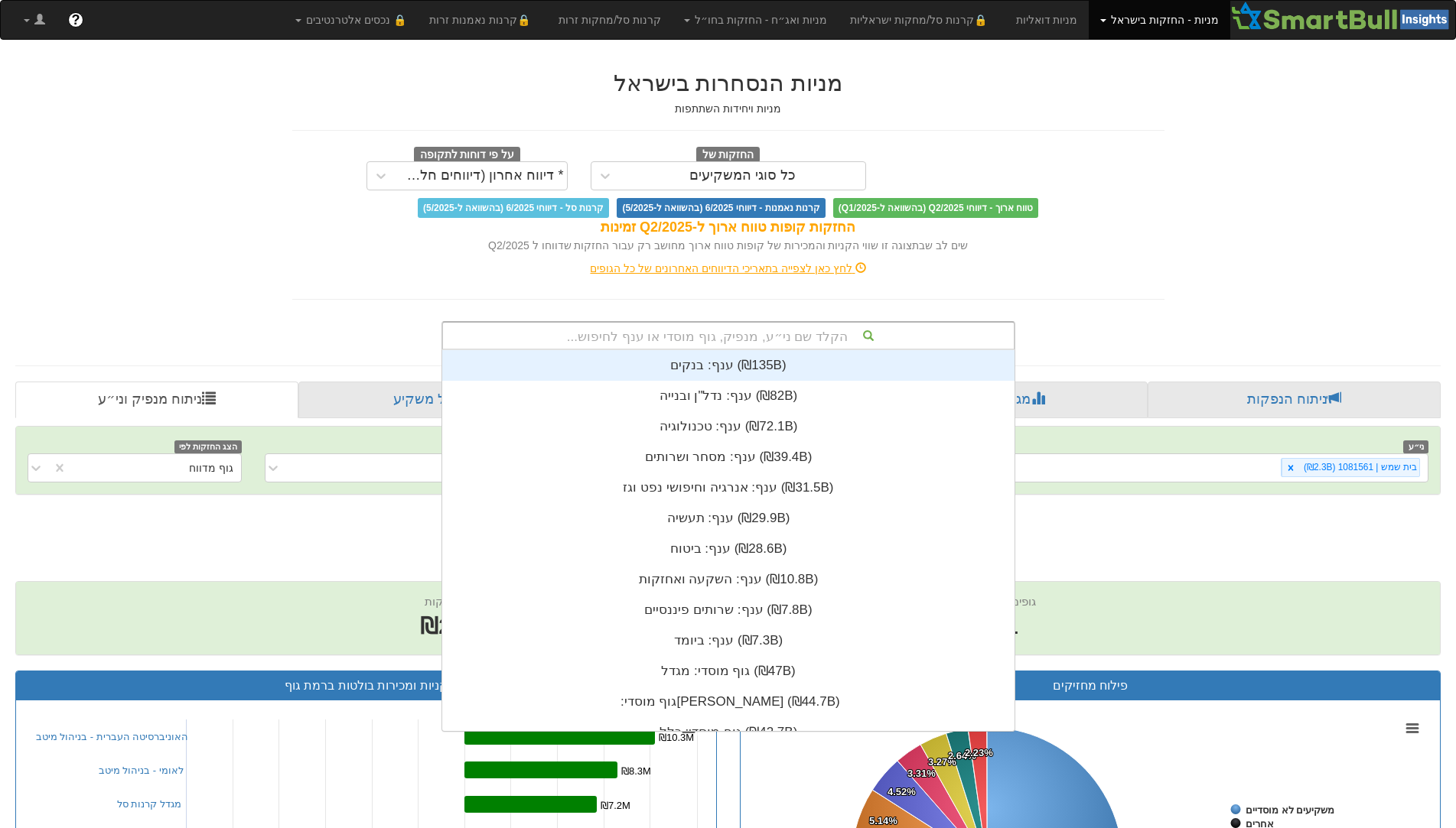
click at [787, 336] on div "הקלד שם ני״ע, מנפיק, גוף מוסדי או ענף לחיפוש..." at bounding box center [728, 335] width 570 height 26
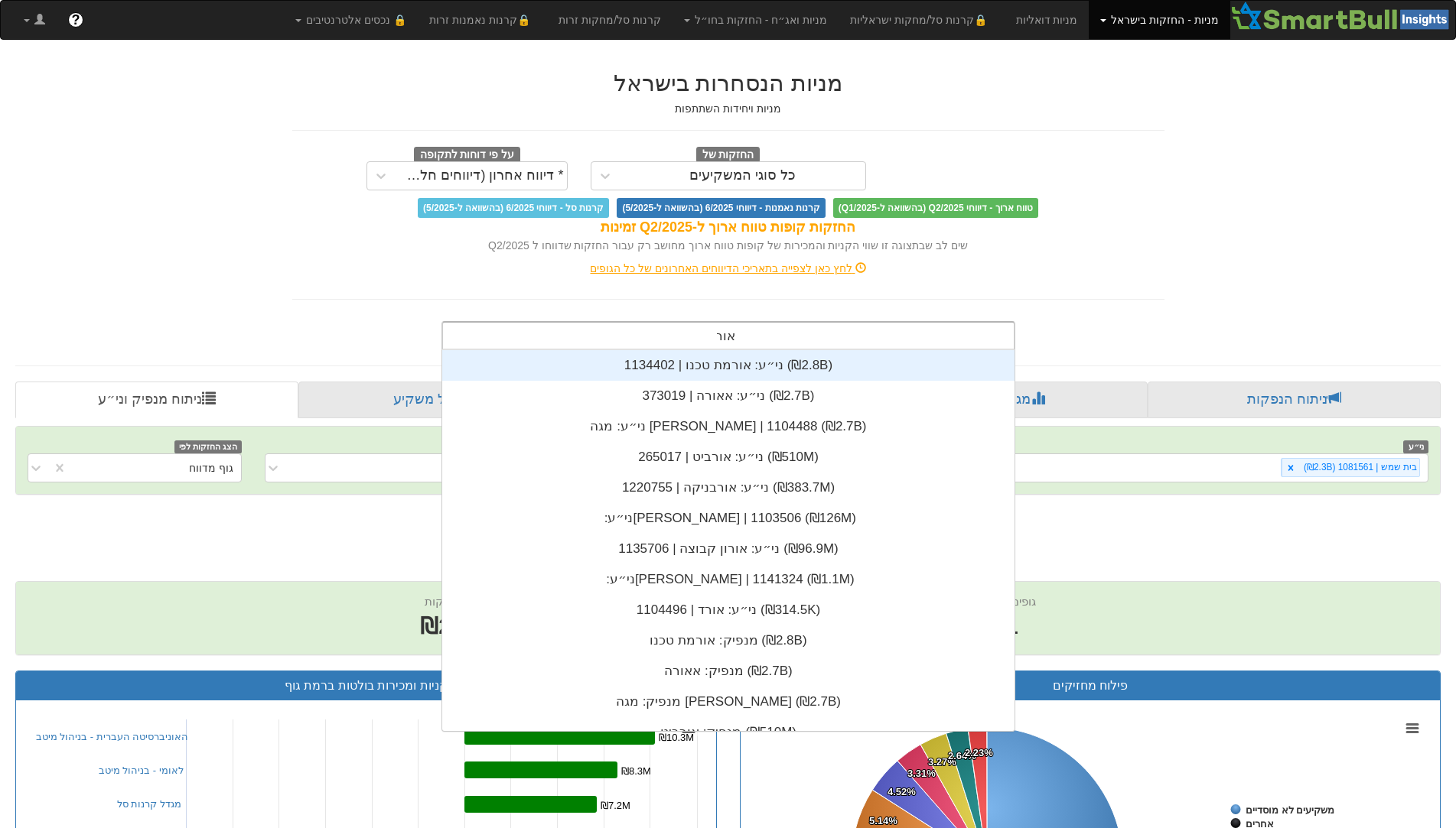
scroll to position [61, 0]
type input "[PERSON_NAME]"
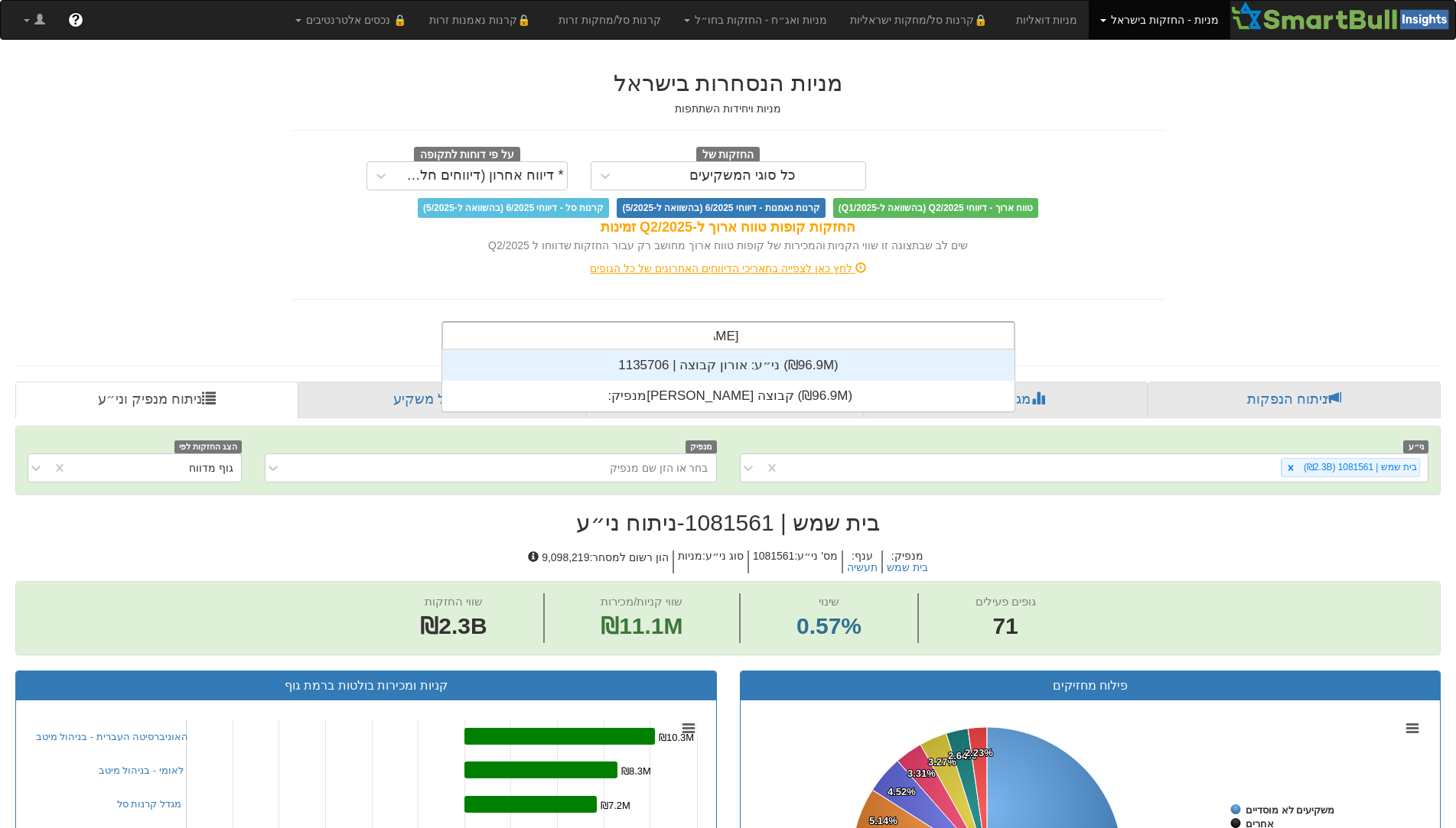
click at [748, 369] on div "ני״ע: ‏אורון קבוצה | 1135706 ‎(₪96.9M)‎" at bounding box center [728, 366] width 572 height 31
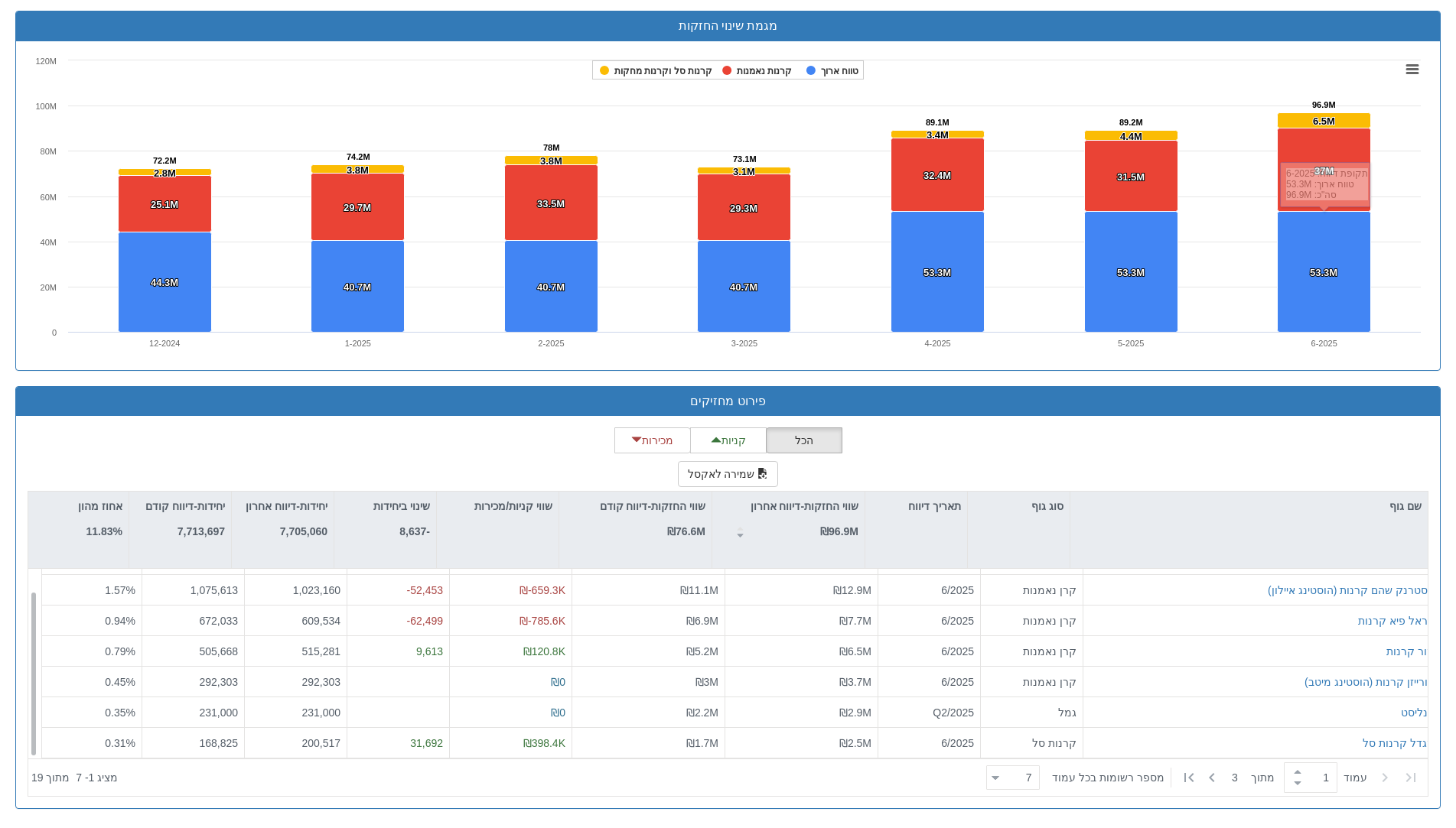
scroll to position [25, 0]
click at [1217, 774] on icon at bounding box center [1212, 777] width 18 height 18
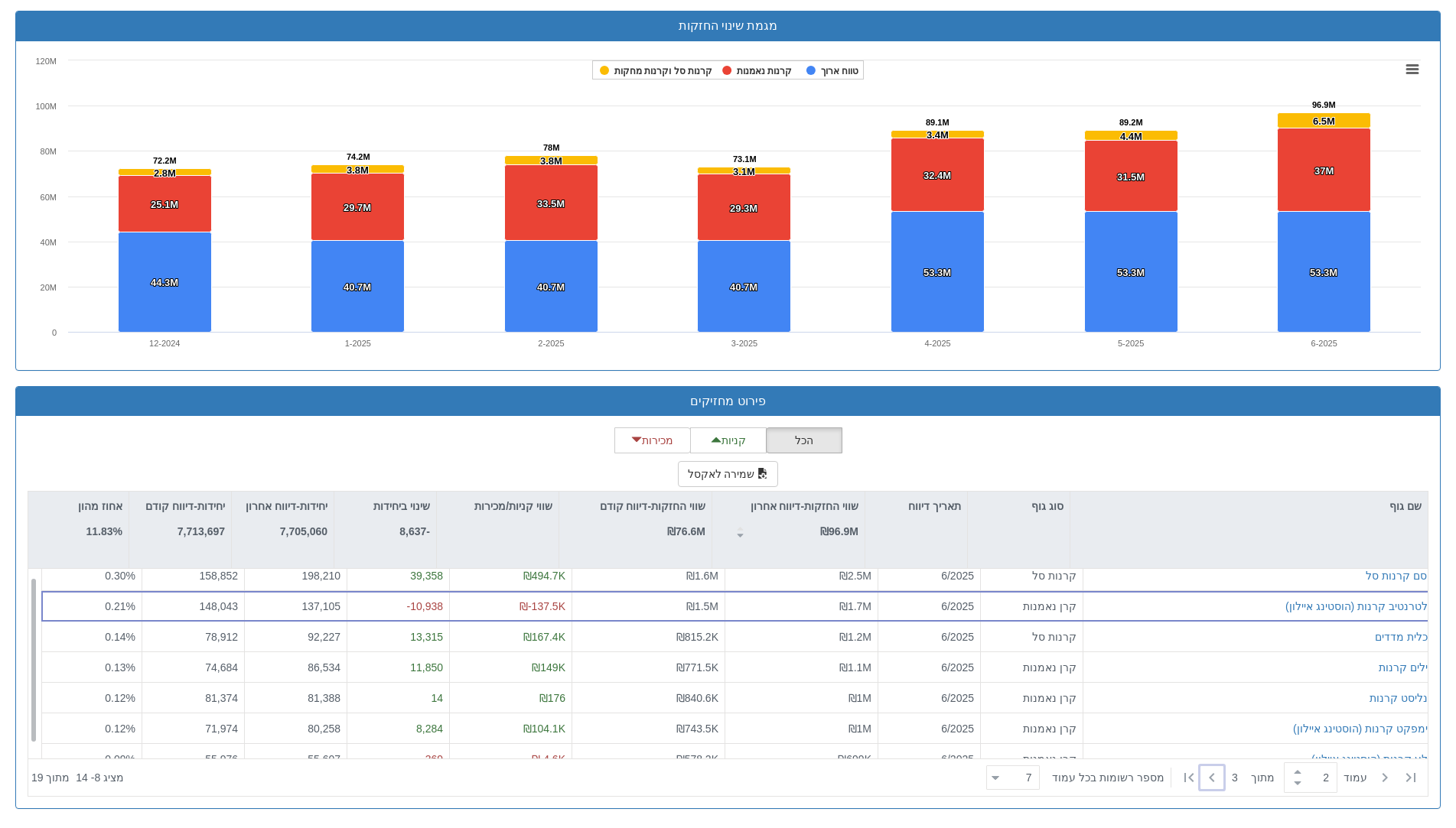
scroll to position [0, 0]
click at [1216, 780] on icon at bounding box center [1212, 777] width 18 height 18
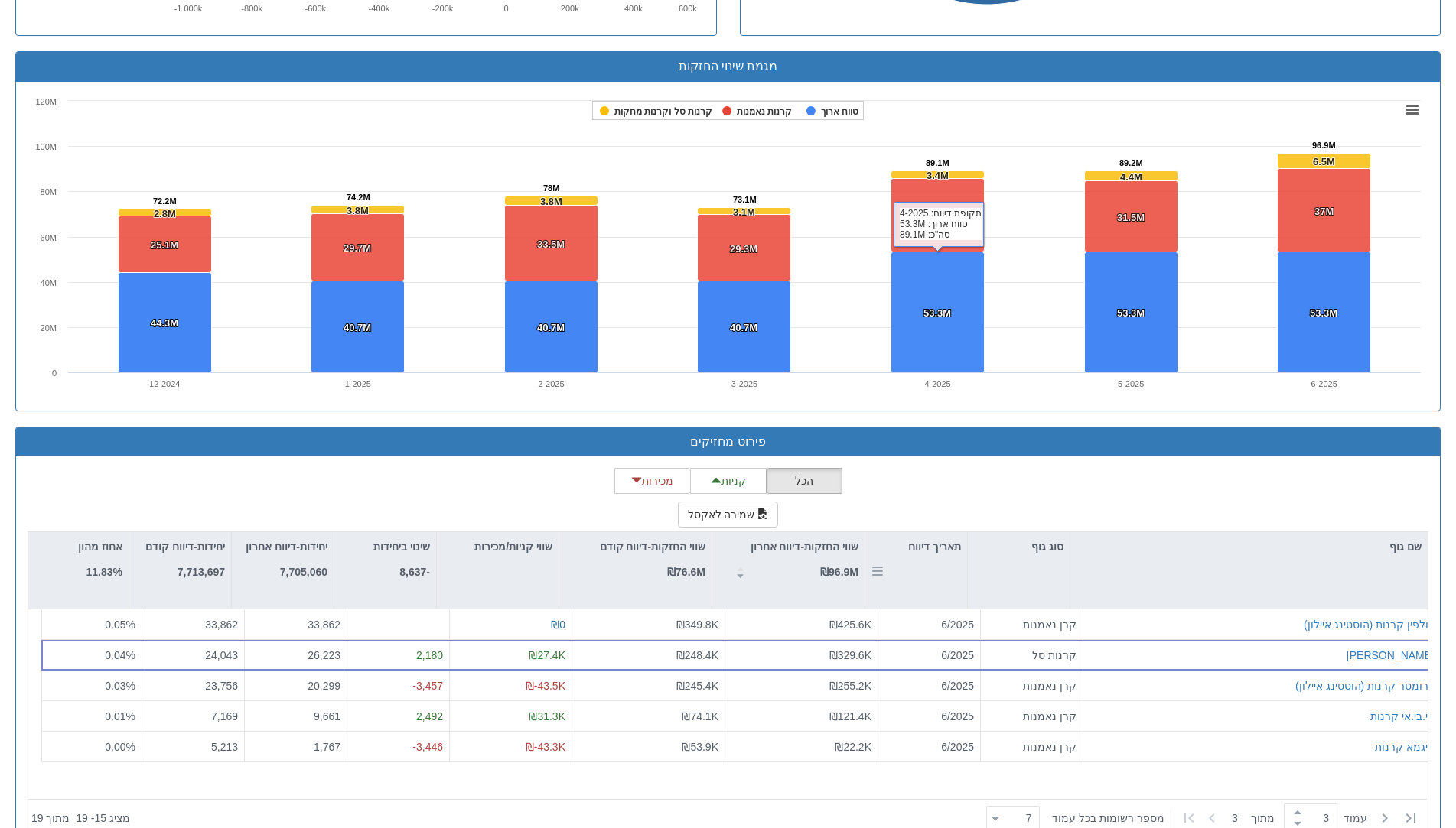
scroll to position [1034, 0]
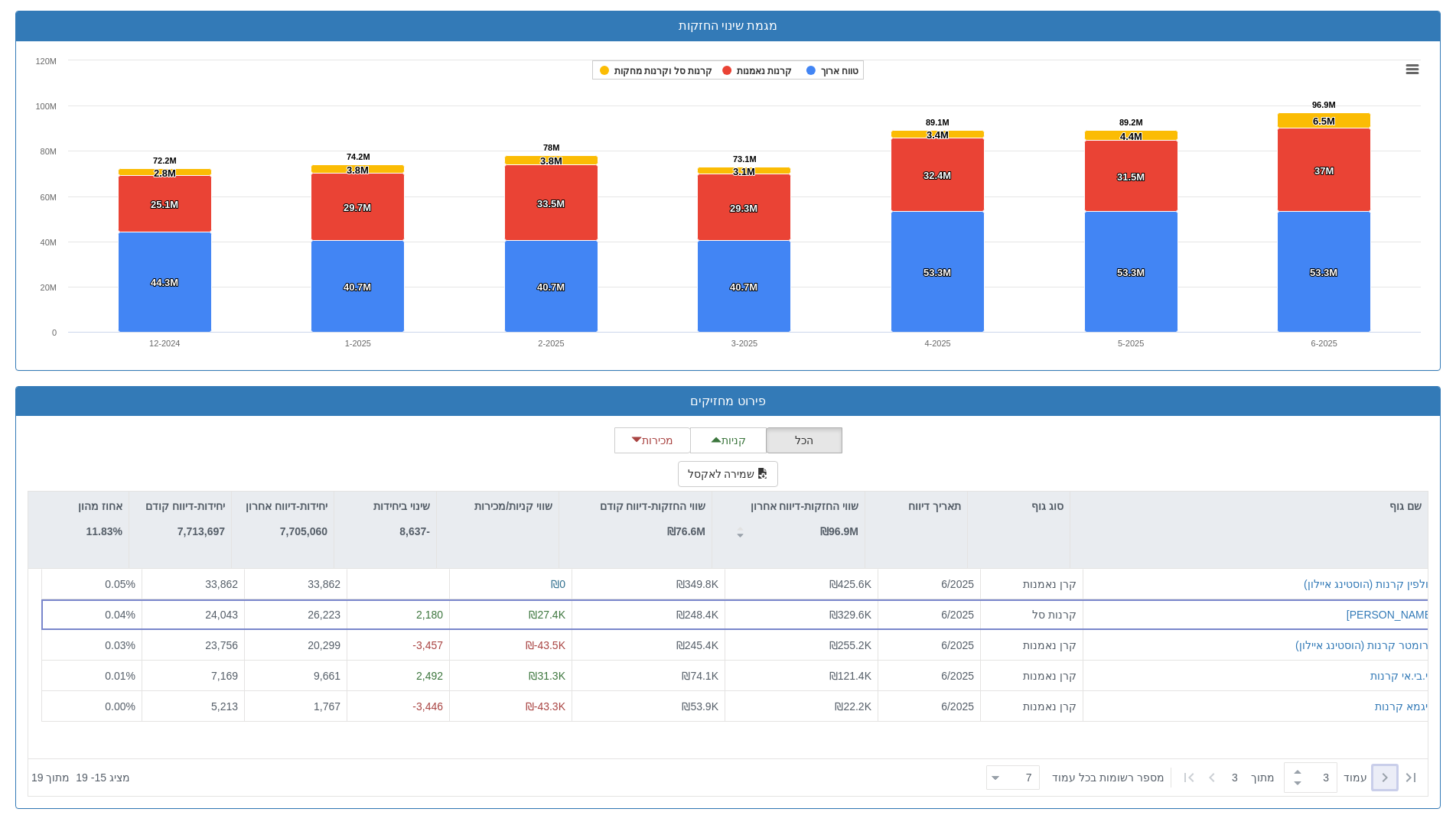
click at [1384, 783] on icon at bounding box center [1384, 777] width 18 height 18
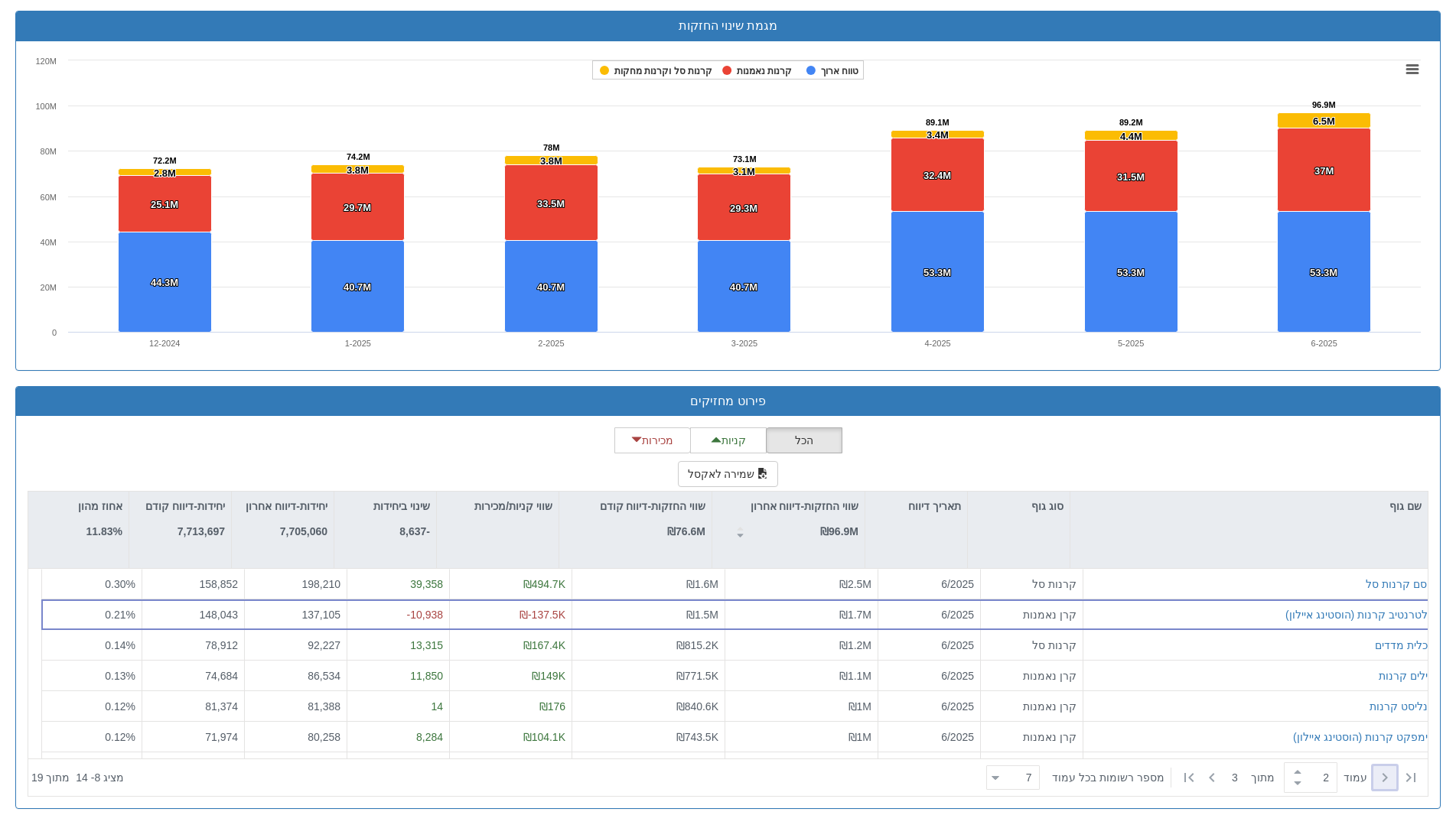
click at [1384, 783] on icon at bounding box center [1384, 777] width 18 height 18
type input "1"
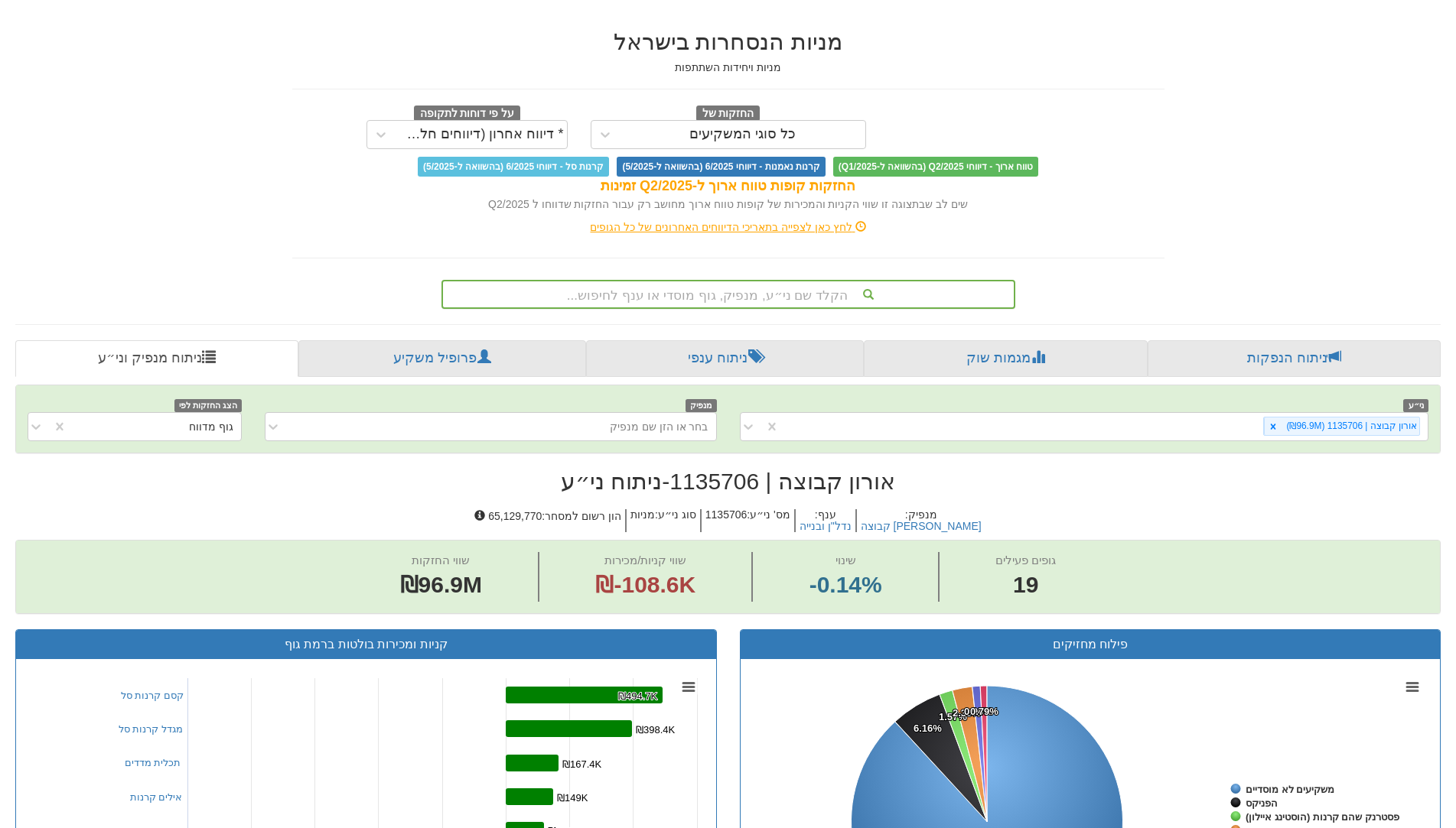
scroll to position [0, 0]
